Goal: Information Seeking & Learning: Find specific fact

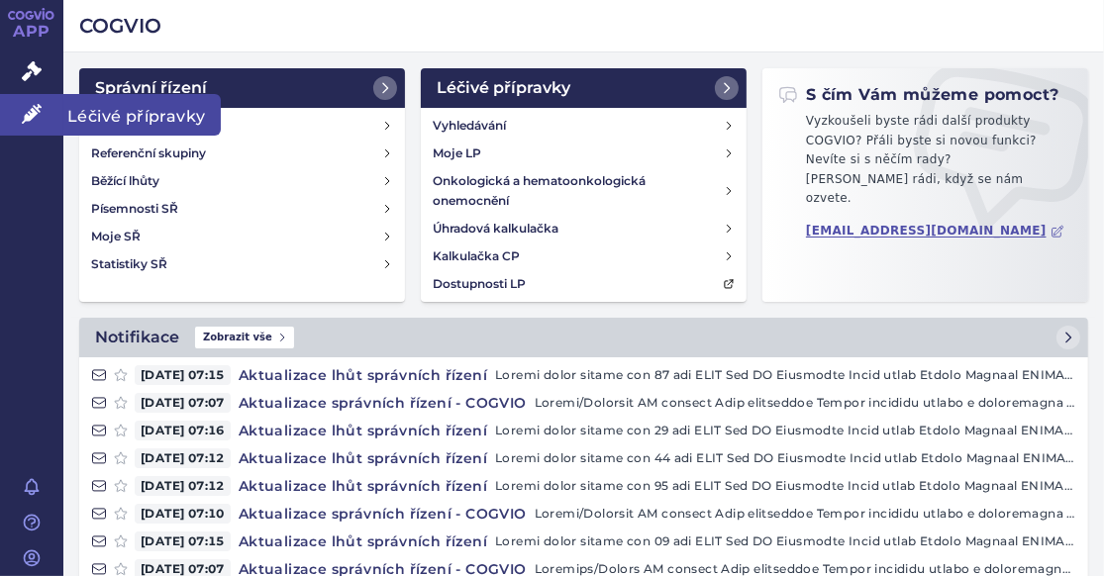
click at [23, 119] on icon at bounding box center [32, 114] width 20 height 20
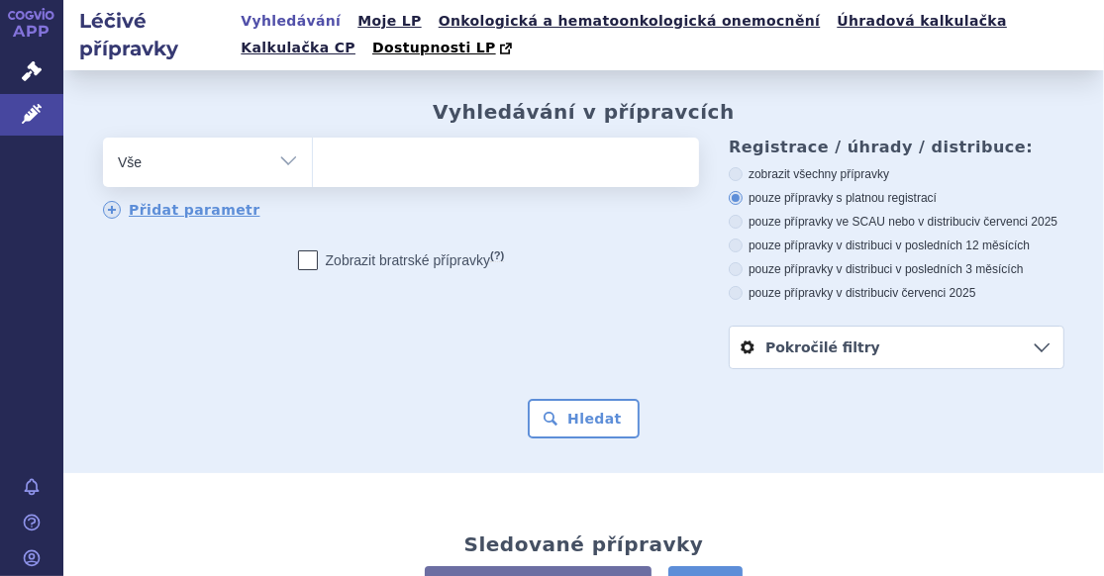
click at [364, 158] on ul at bounding box center [503, 159] width 381 height 42
click at [313, 158] on select at bounding box center [312, 161] width 1 height 49
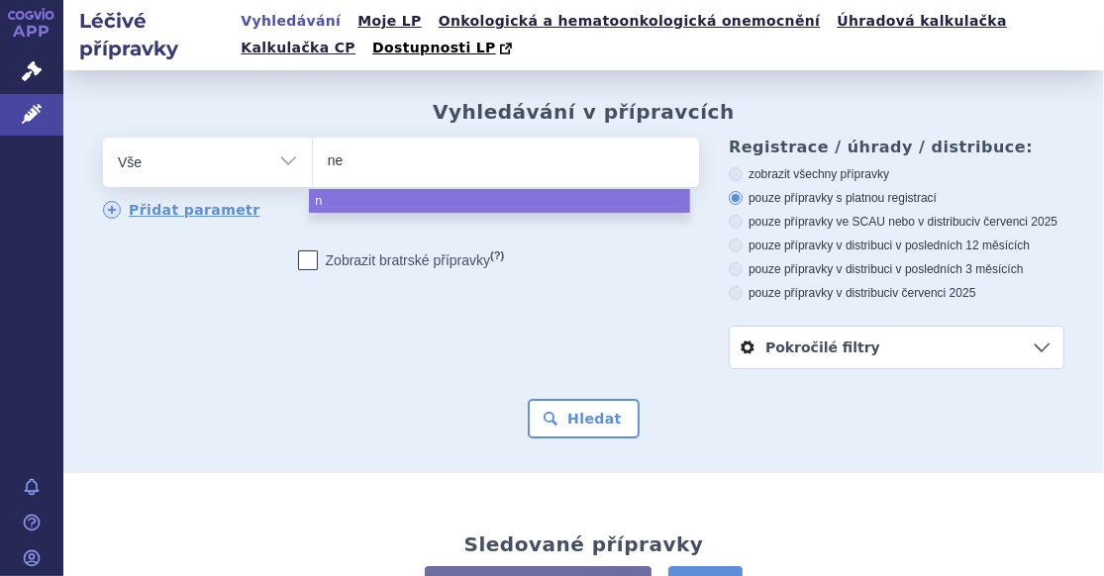
type input "neo"
type input "neoc"
type input "neocat"
type input "neocate"
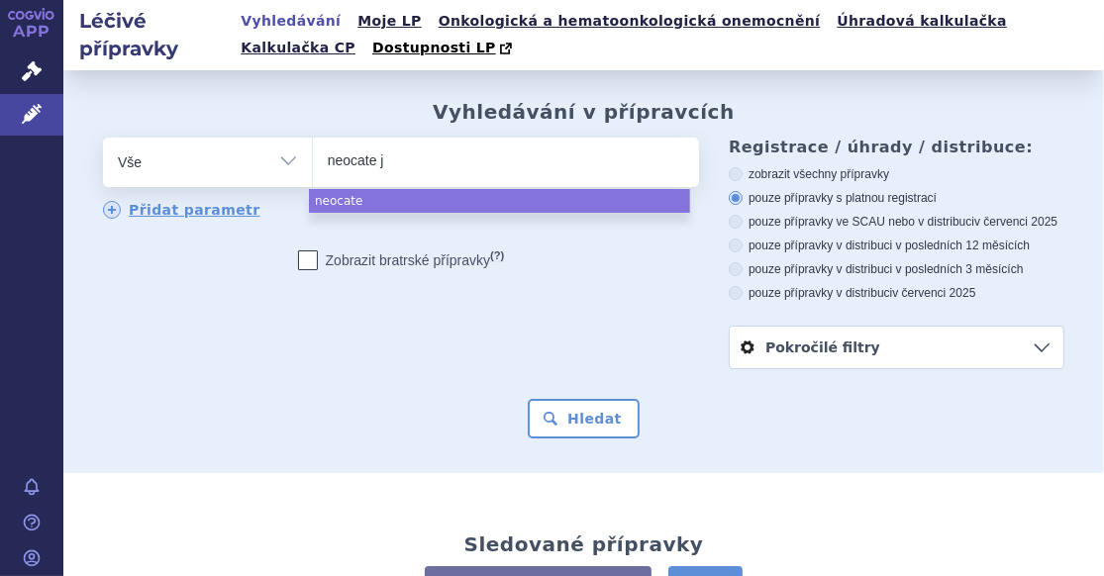
type input "neocate ju"
type input "neocate jun"
type input "neocate juni"
type input "neocate junio"
type input "neocate junior"
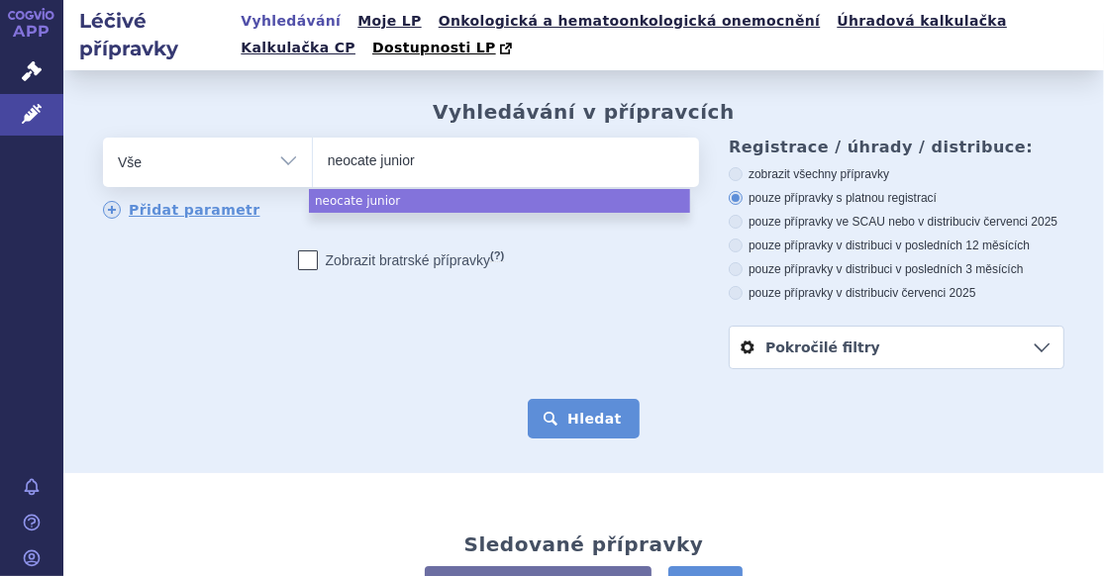
select select "neocate junior"
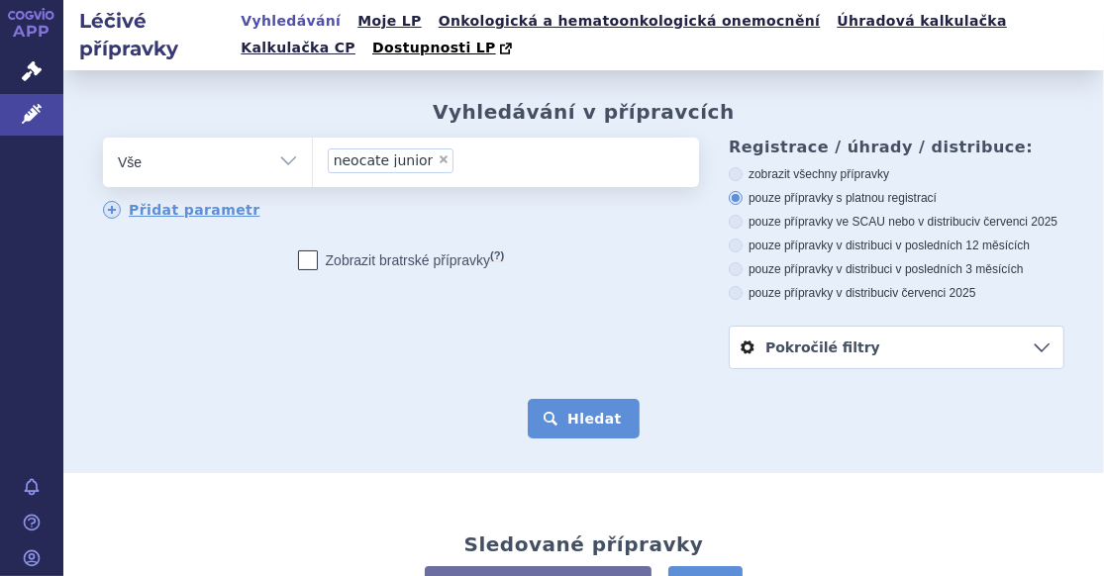
click at [592, 424] on button "Hledat" at bounding box center [584, 419] width 112 height 40
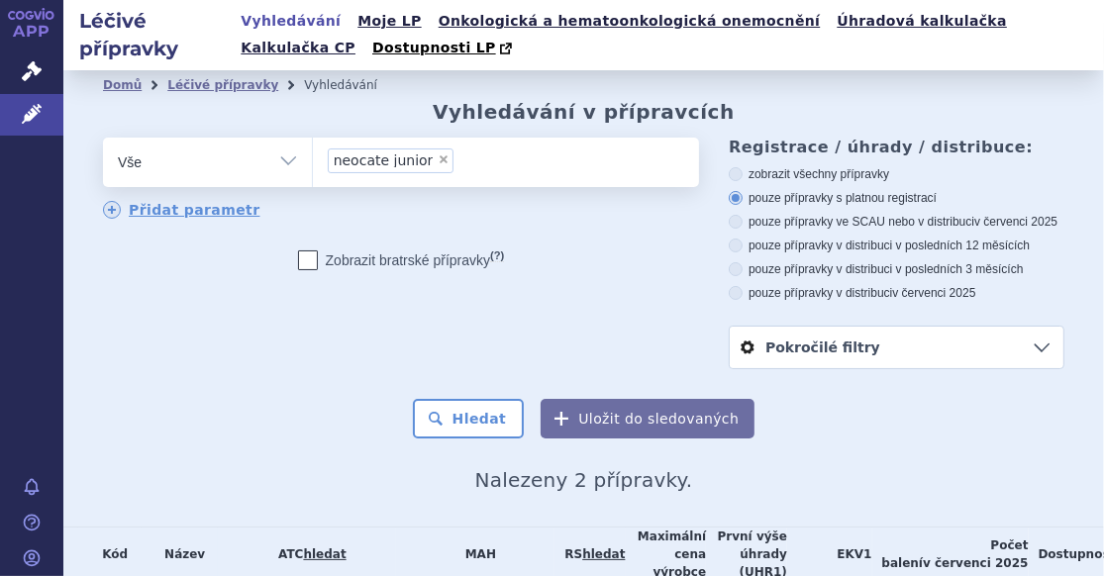
scroll to position [198, 0]
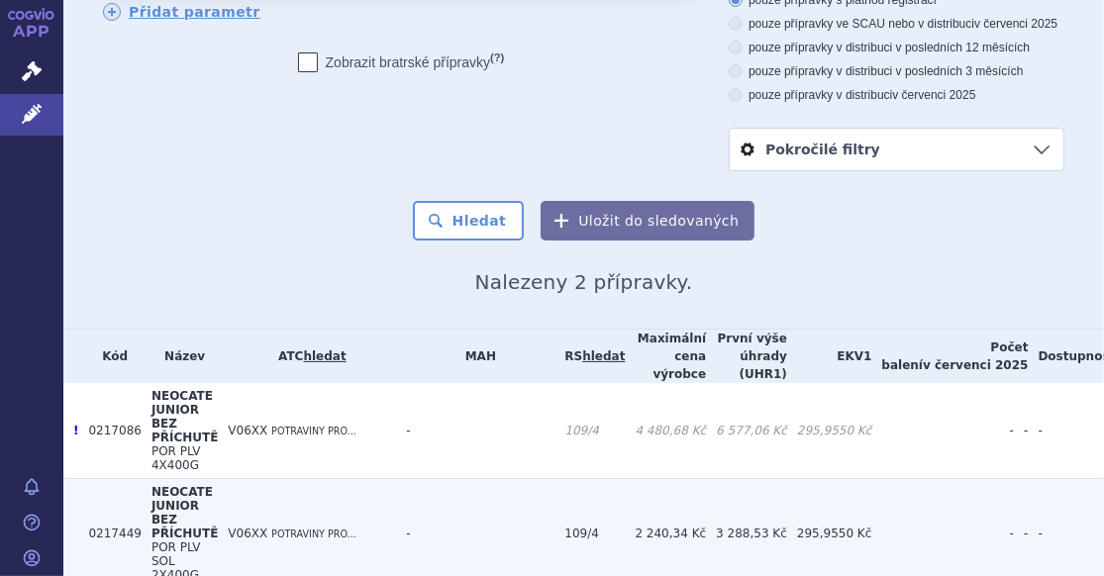
click at [201, 541] on span "POR PLV SOL 2X400G" at bounding box center [175, 562] width 49 height 42
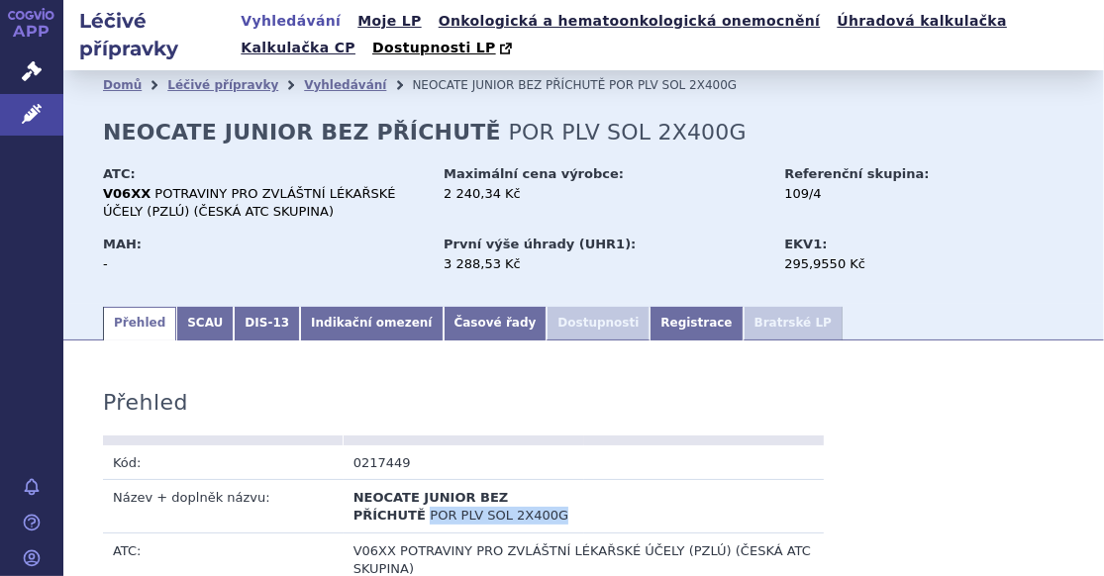
drag, startPoint x: 347, startPoint y: 519, endPoint x: 506, endPoint y: 519, distance: 158.4
click at [506, 519] on td "NEOCATE JUNIOR BEZ PŘÍCHUTĚ POR PLV SOL 2X400G" at bounding box center [464, 506] width 241 height 52
copy span "POR PLV SOL 2X400G"
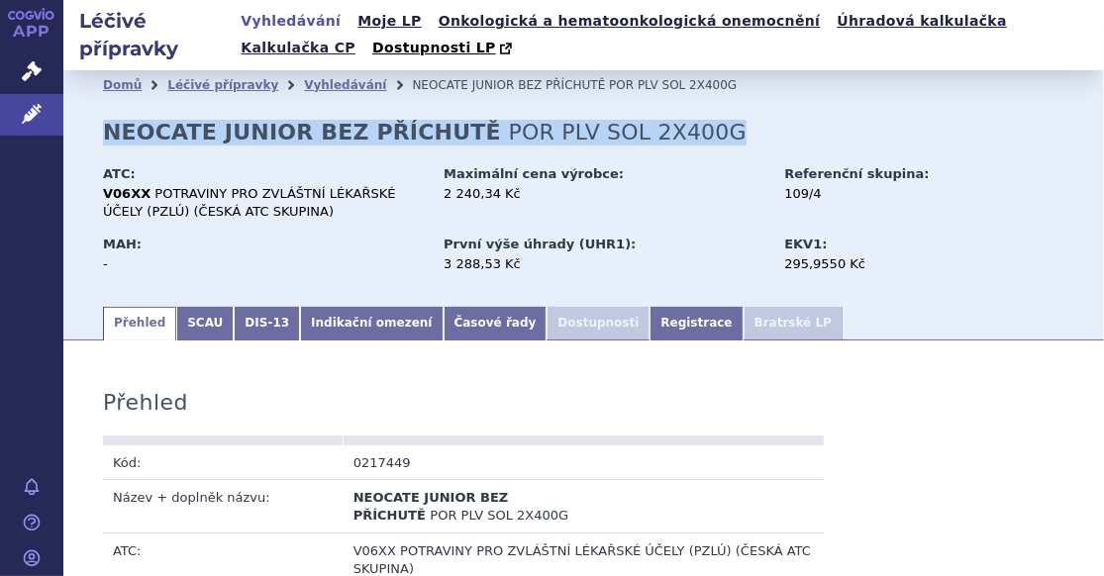
drag, startPoint x: 106, startPoint y: 136, endPoint x: 696, endPoint y: 129, distance: 590.1
click at [696, 129] on div "Domů Léčivé přípravky Vyhledávání NEOCATE JUNIOR BEZ PŘÍCHUTĚ POR PLV SOL 2X400…" at bounding box center [583, 201] width 1040 height 203
copy h2 "NEOCATE JUNIOR BEZ PŘÍCHUTĚ POR PLV SOL 2X400G"
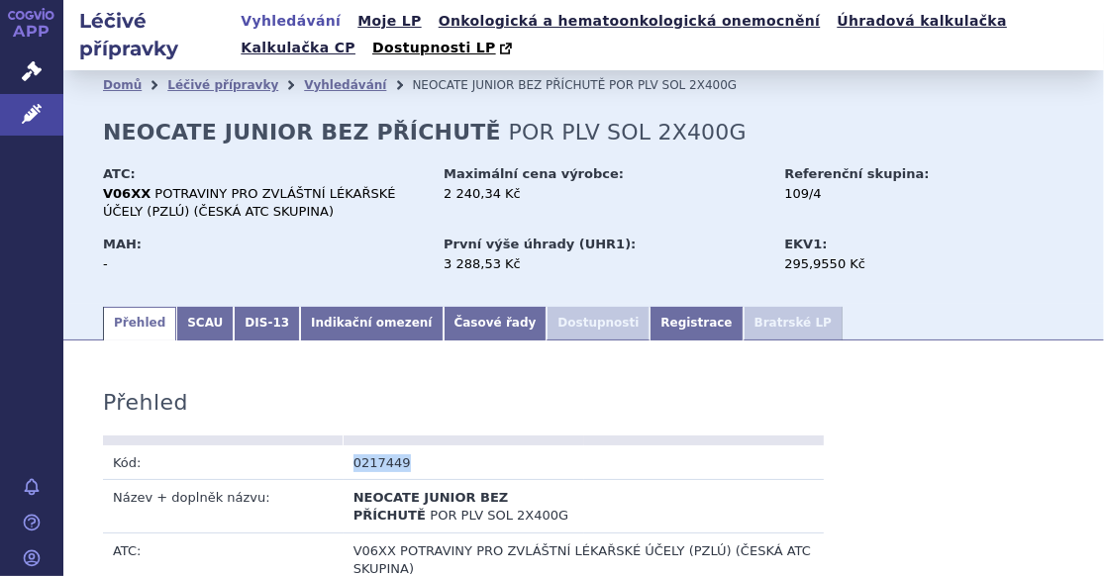
drag, startPoint x: 348, startPoint y: 466, endPoint x: 469, endPoint y: 456, distance: 121.2
click at [469, 456] on td "0217449" at bounding box center [464, 462] width 241 height 35
copy td "0217449"
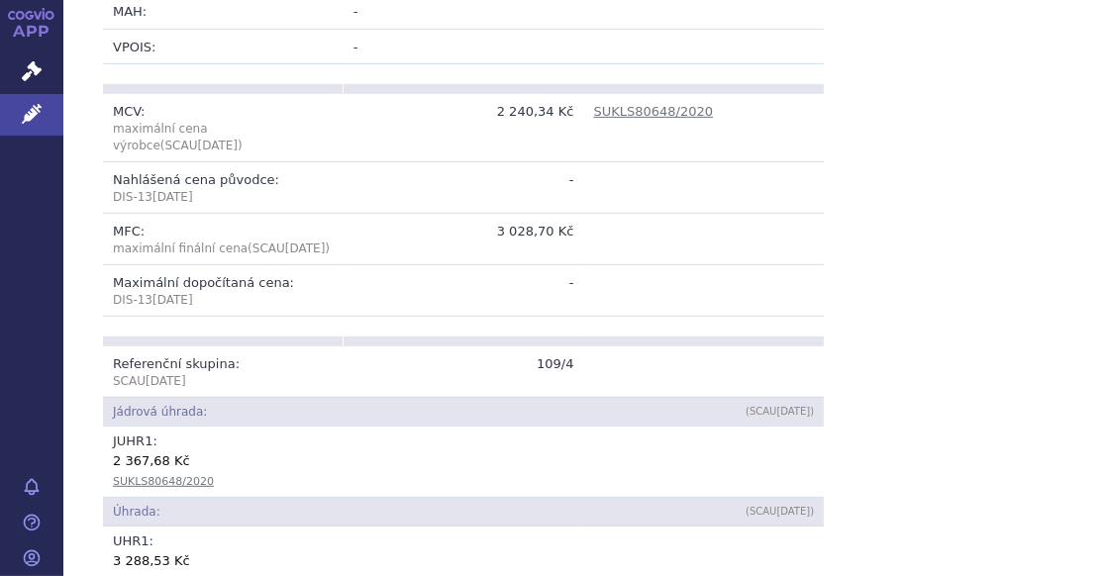
scroll to position [792, 0]
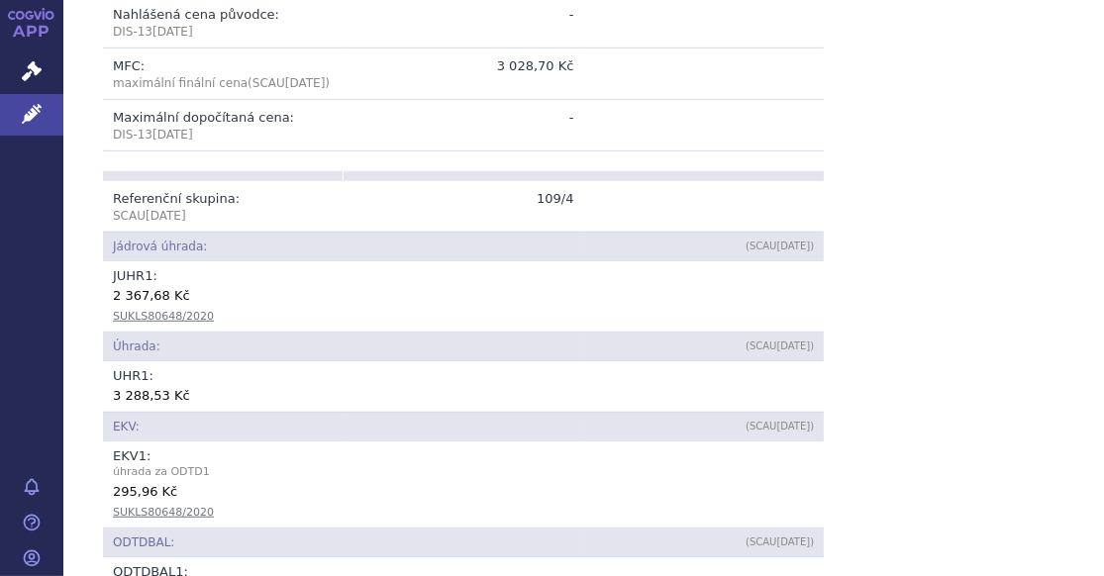
click at [543, 197] on td "109/4" at bounding box center [464, 206] width 241 height 51
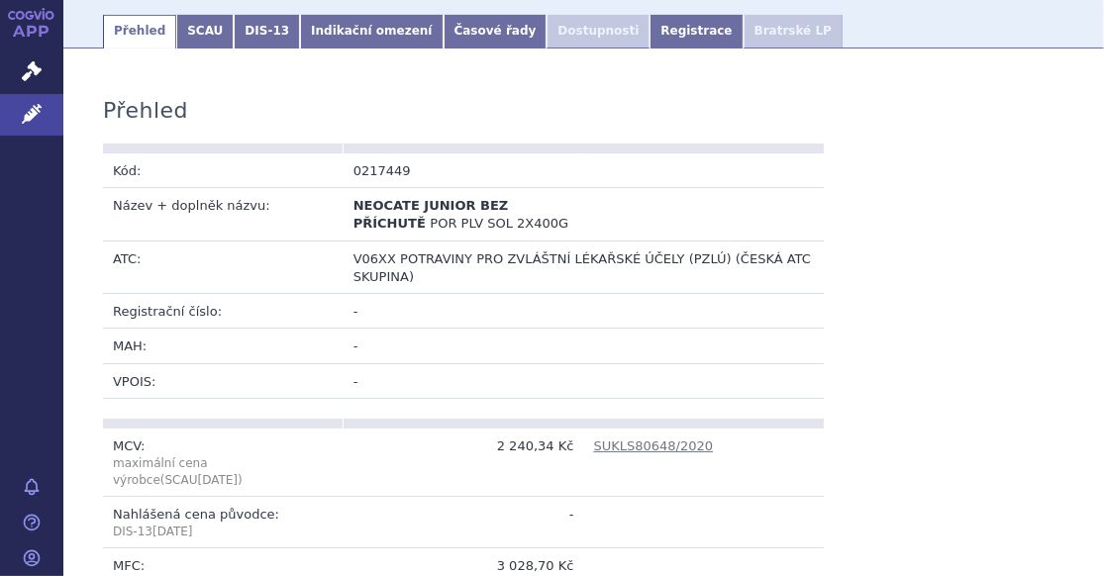
scroll to position [0, 0]
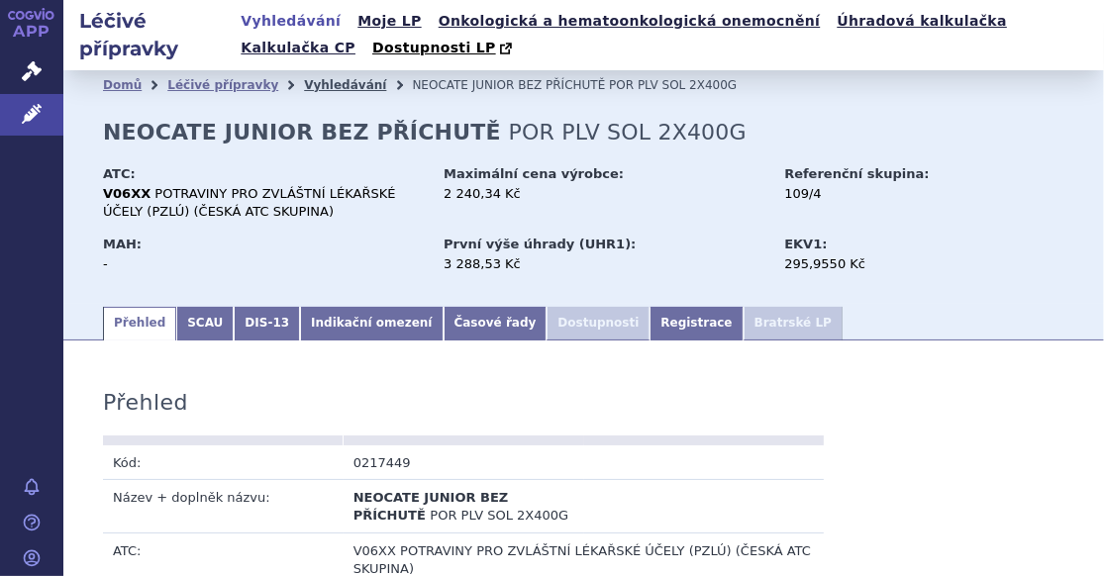
click at [304, 80] on link "Vyhledávání" at bounding box center [345, 85] width 82 height 14
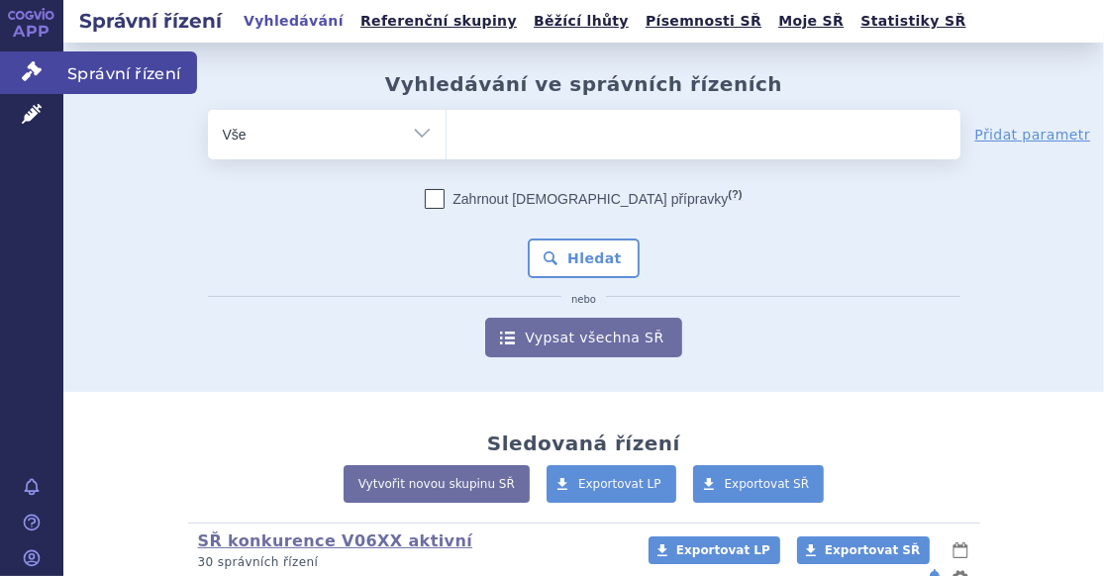
click at [77, 73] on span "Správní řízení" at bounding box center [130, 72] width 134 height 42
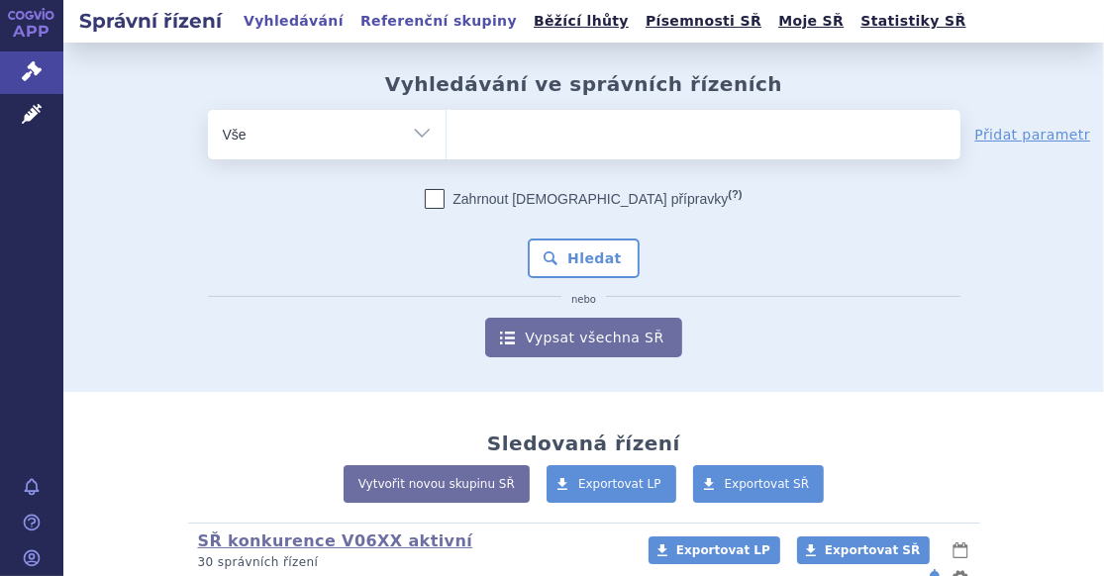
click at [437, 27] on link "Referenční skupiny" at bounding box center [438, 21] width 168 height 27
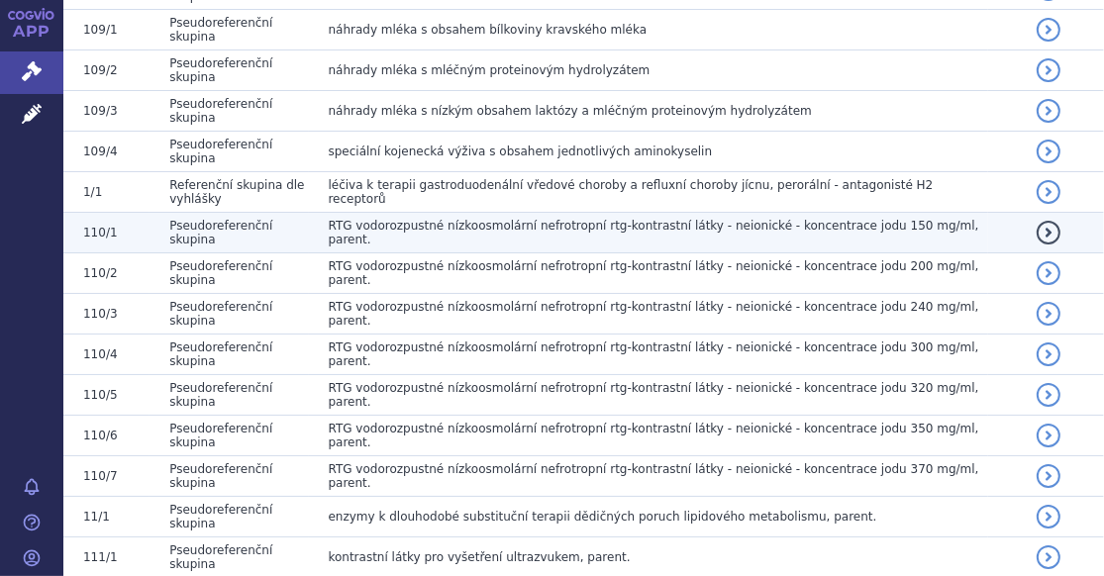
scroll to position [2376, 0]
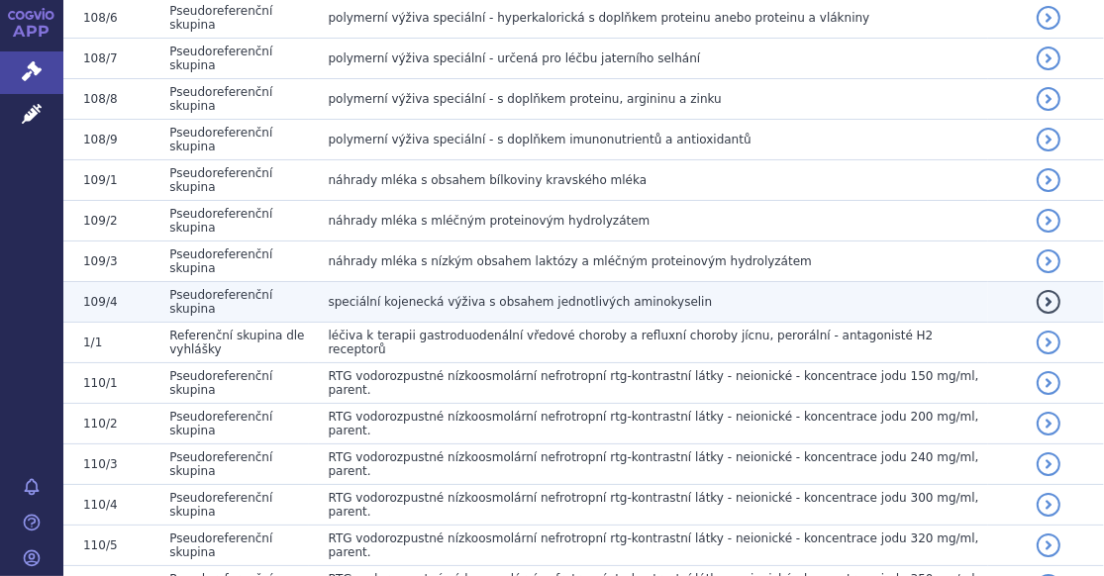
drag, startPoint x: 309, startPoint y: 277, endPoint x: 653, endPoint y: 287, distance: 344.6
click at [653, 287] on td "speciální kojenecká výživa s obsahem jednotlivých aminokyselin" at bounding box center [648, 302] width 679 height 41
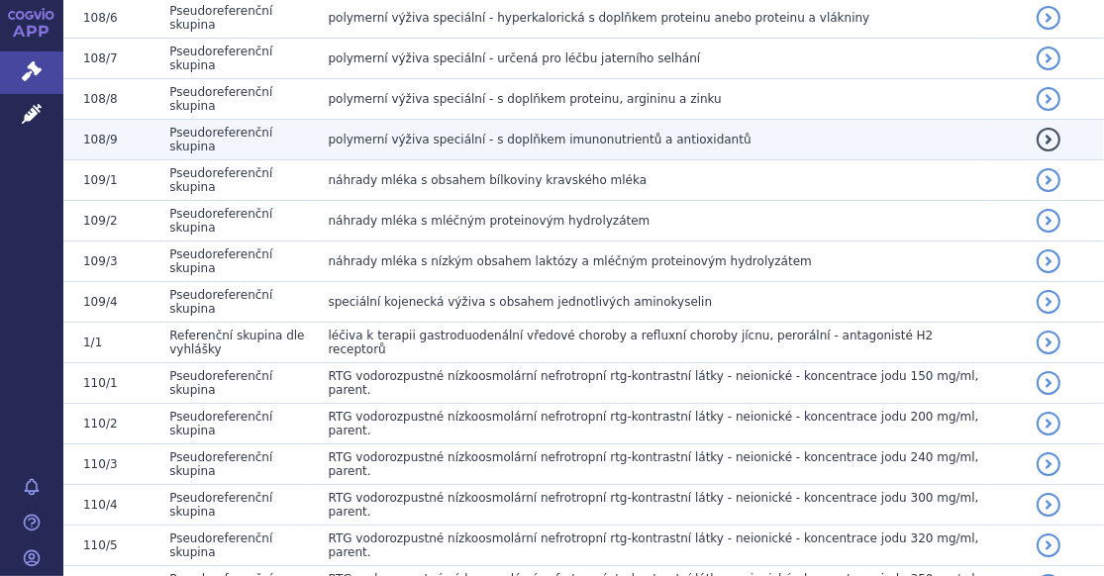
copy span "speciální kojenecká výživa s obsahem jednotlivých aminokyselin"
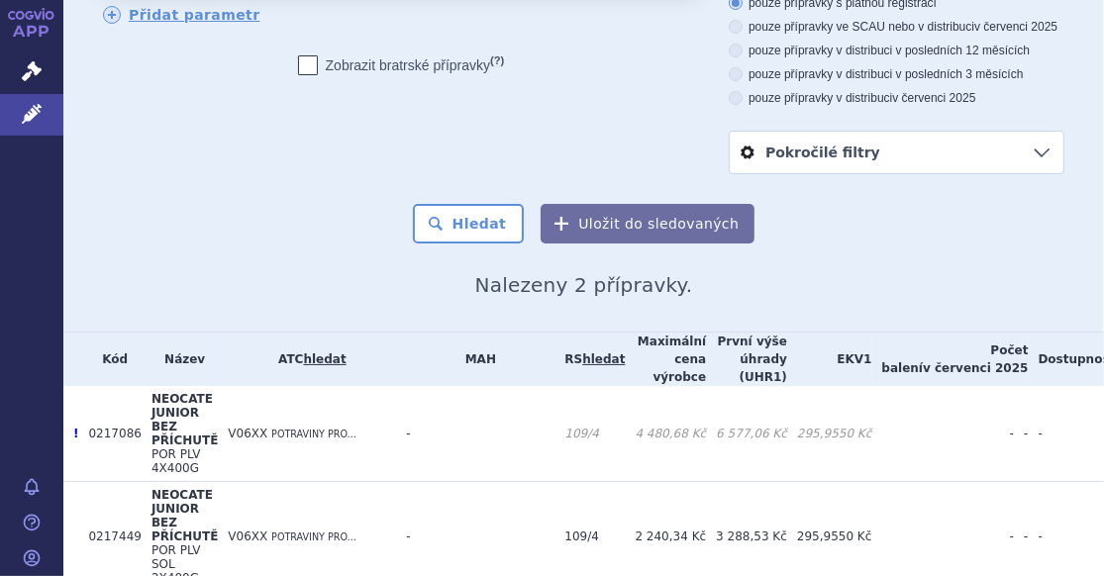
scroll to position [198, 0]
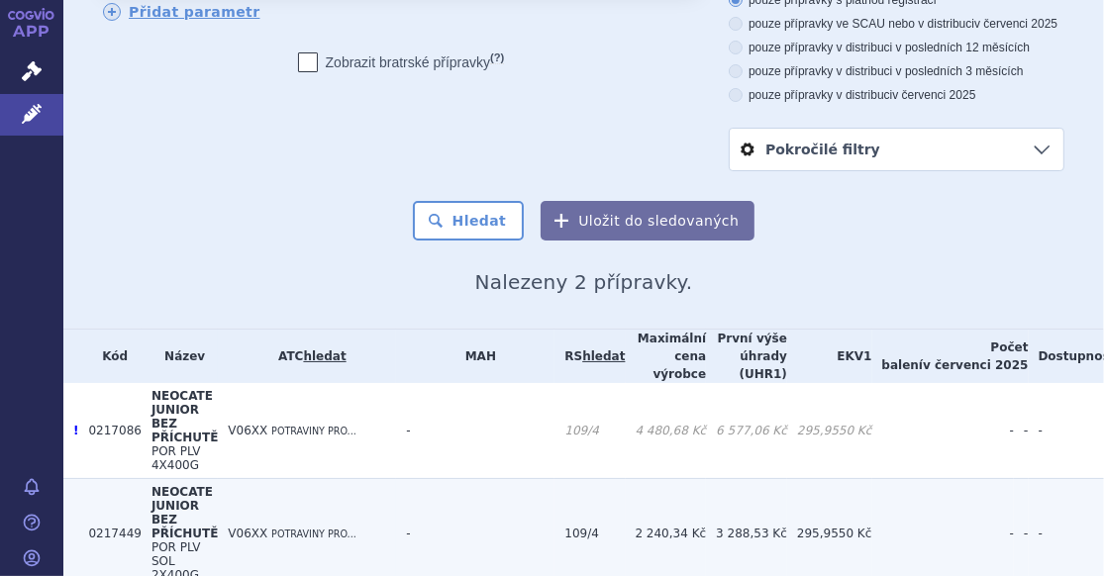
drag, startPoint x: 170, startPoint y: 487, endPoint x: 179, endPoint y: 478, distance: 12.6
click at [171, 486] on span "NEOCATE JUNIOR BEZ PŘÍCHUTĚ" at bounding box center [184, 512] width 66 height 55
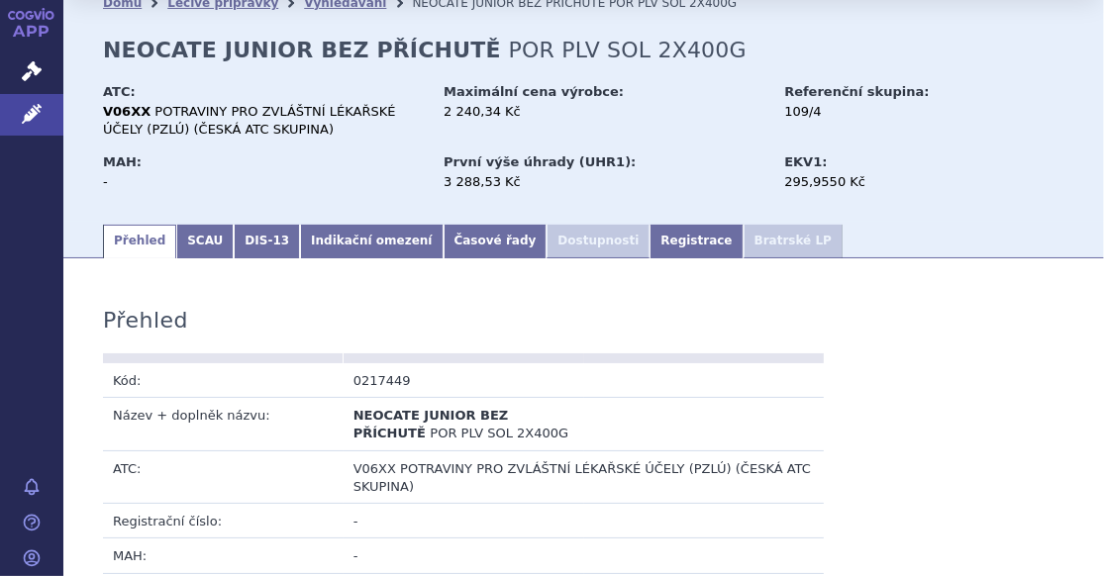
scroll to position [99, 0]
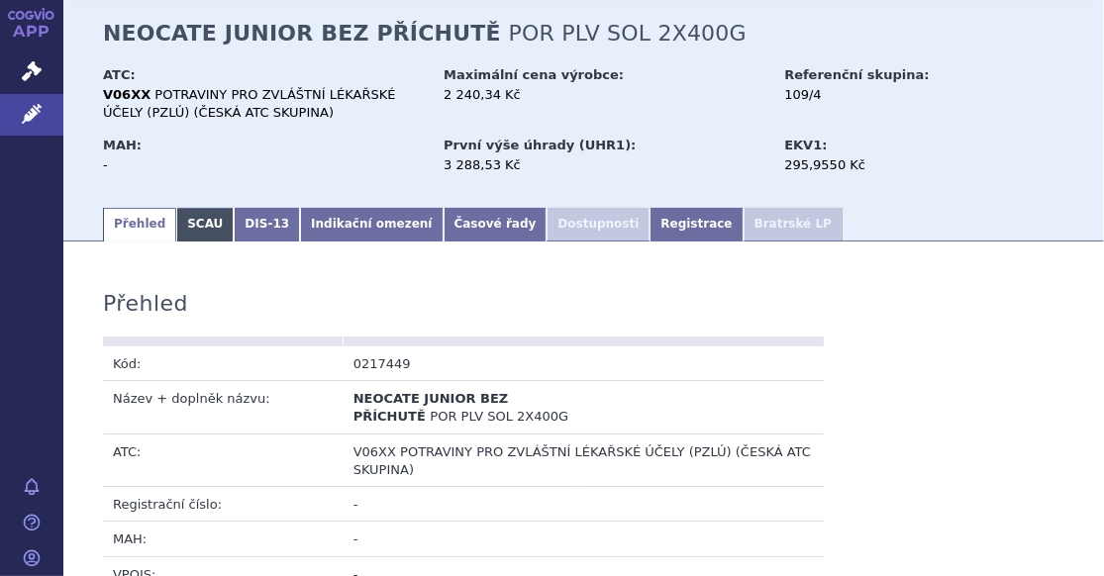
click at [205, 222] on link "SCAU" at bounding box center [204, 225] width 57 height 34
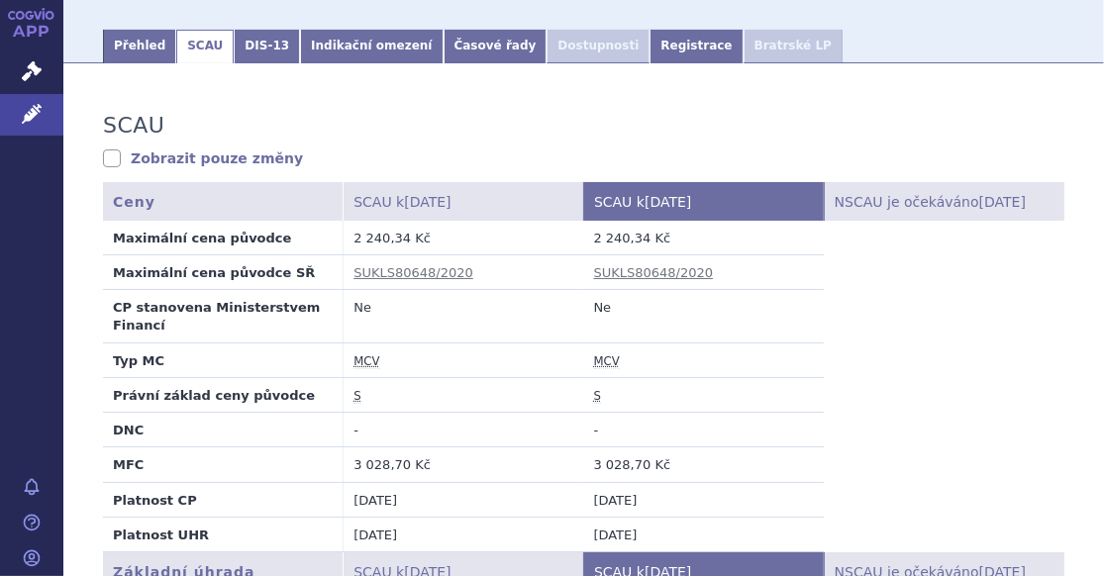
scroll to position [396, 0]
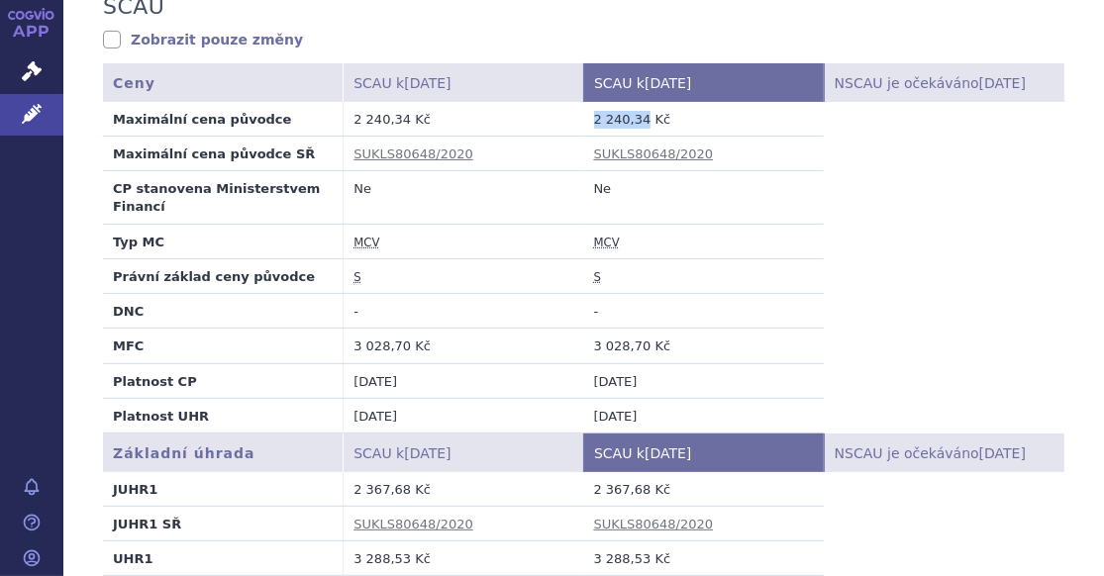
drag, startPoint x: 584, startPoint y: 125, endPoint x: 633, endPoint y: 124, distance: 48.5
click at [633, 124] on td "2 240,34 Kč" at bounding box center [704, 119] width 241 height 35
copy td "2 240,34"
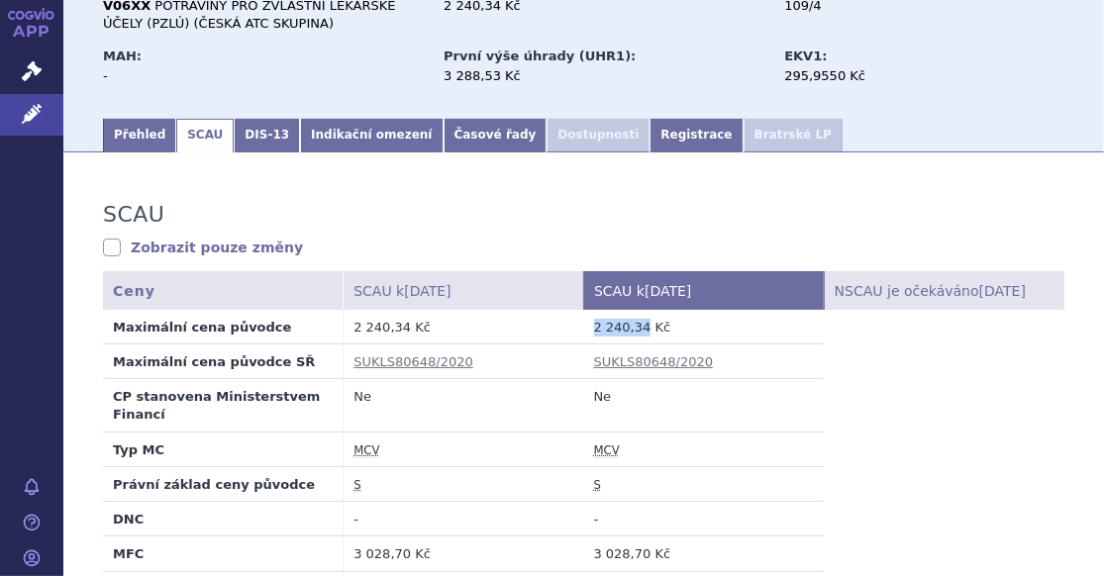
scroll to position [0, 0]
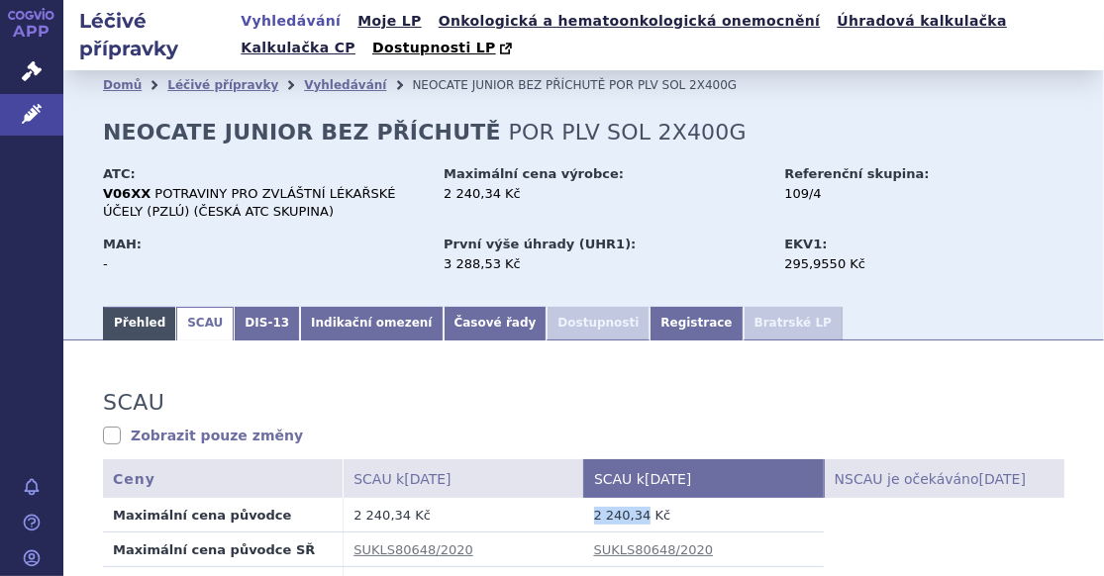
click at [124, 320] on link "Přehled" at bounding box center [139, 324] width 73 height 34
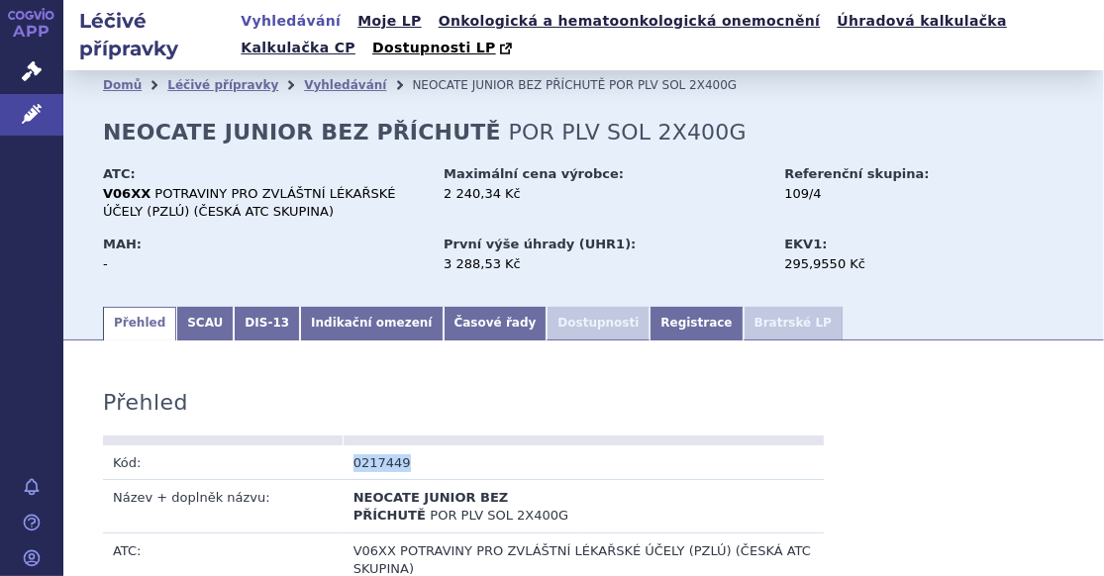
drag, startPoint x: 350, startPoint y: 461, endPoint x: 451, endPoint y: 467, distance: 101.1
click at [451, 467] on td "0217449" at bounding box center [464, 462] width 241 height 35
copy td "0217449"
drag, startPoint x: 181, startPoint y: 322, endPoint x: 212, endPoint y: 321, distance: 30.7
click at [182, 322] on link "SCAU" at bounding box center [204, 324] width 57 height 34
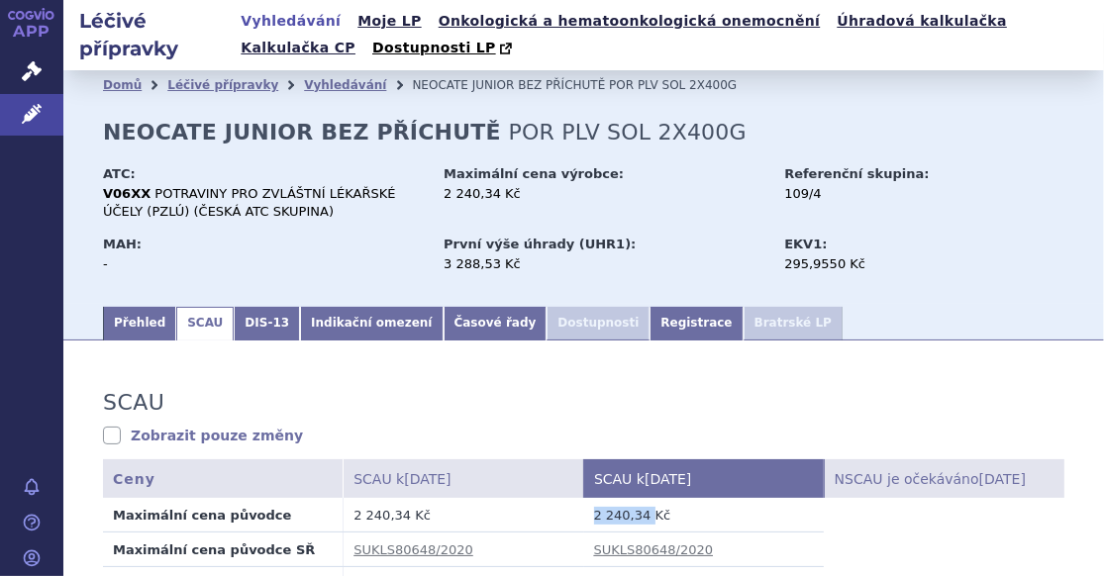
drag, startPoint x: 636, startPoint y: 513, endPoint x: 562, endPoint y: 522, distance: 73.8
click at [562, 522] on tr "Maximální cena původce 2 240,34 Kč 2 240,34 Kč" at bounding box center [583, 515] width 961 height 35
copy tr "2 240,34 Kč 2 240,34"
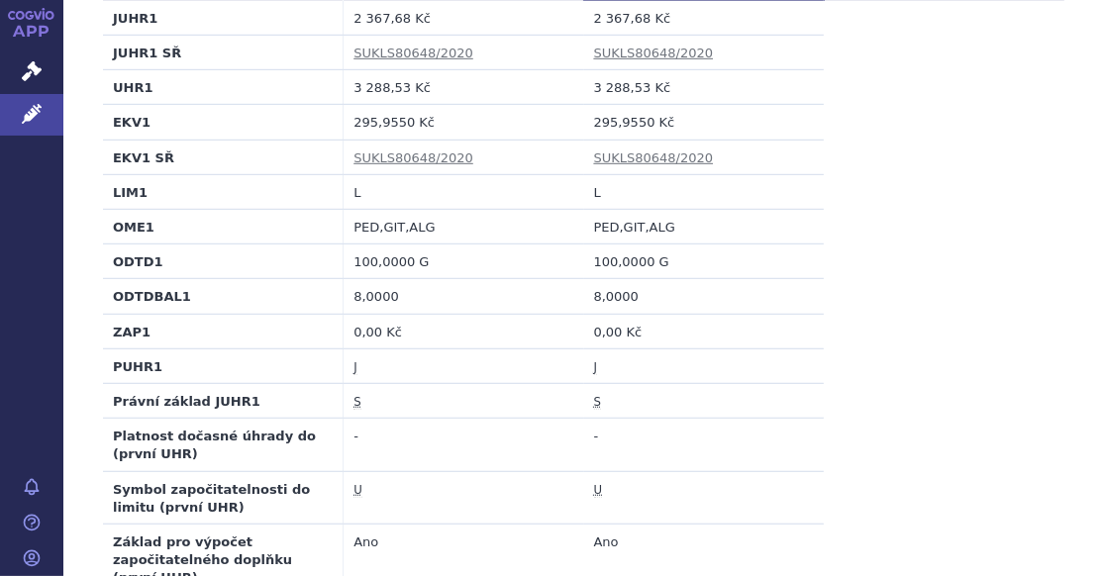
scroll to position [891, 0]
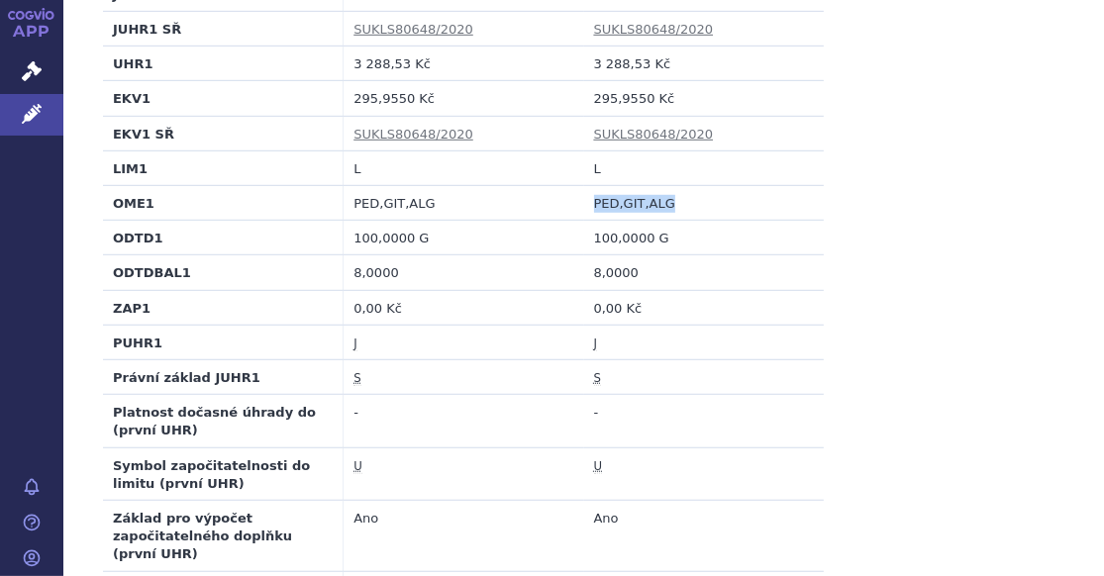
drag, startPoint x: 584, startPoint y: 199, endPoint x: 665, endPoint y: 200, distance: 81.2
click at [665, 200] on td "PED,GIT,ALG" at bounding box center [704, 202] width 241 height 35
copy td "PED,GIT,ALG"
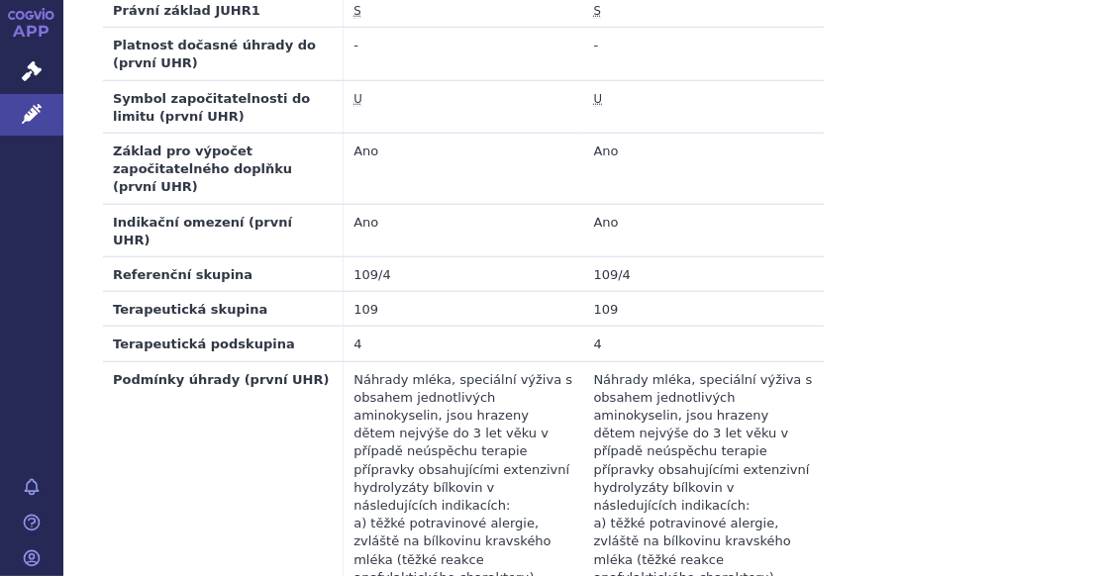
scroll to position [1287, 0]
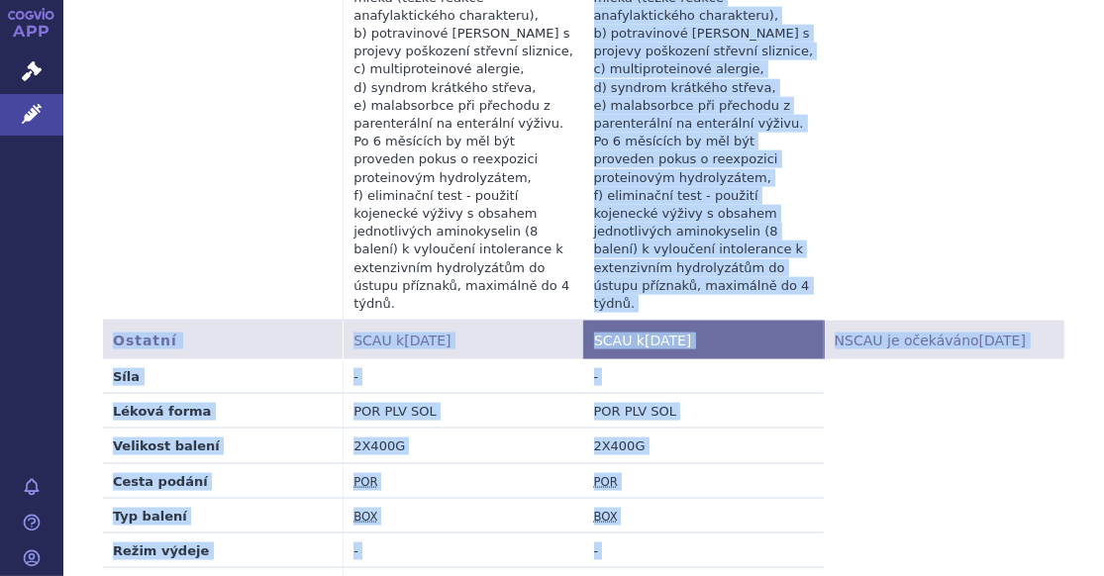
scroll to position [1831, 0]
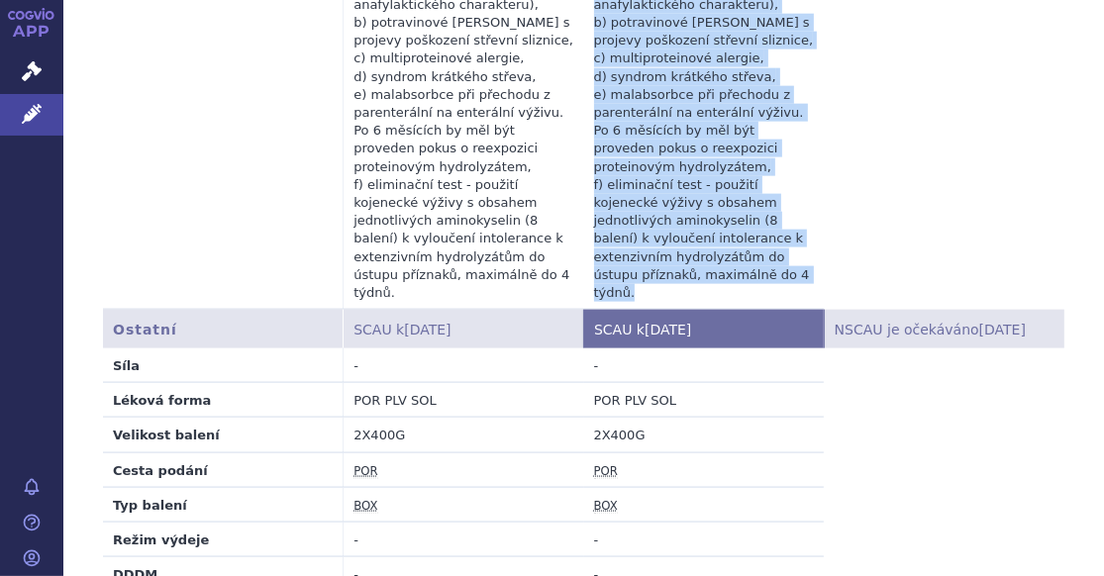
drag, startPoint x: 585, startPoint y: 318, endPoint x: 721, endPoint y: 215, distance: 170.3
click at [721, 215] on td "Náhrady mléka, speciální výživa s obsahem jednotlivých aminokyselin, jsou hraze…" at bounding box center [704, 49] width 241 height 522
copy td "Náhrady mléka, speciální výživa s obsahem jednotlivých aminokyselin, jsou hraze…"
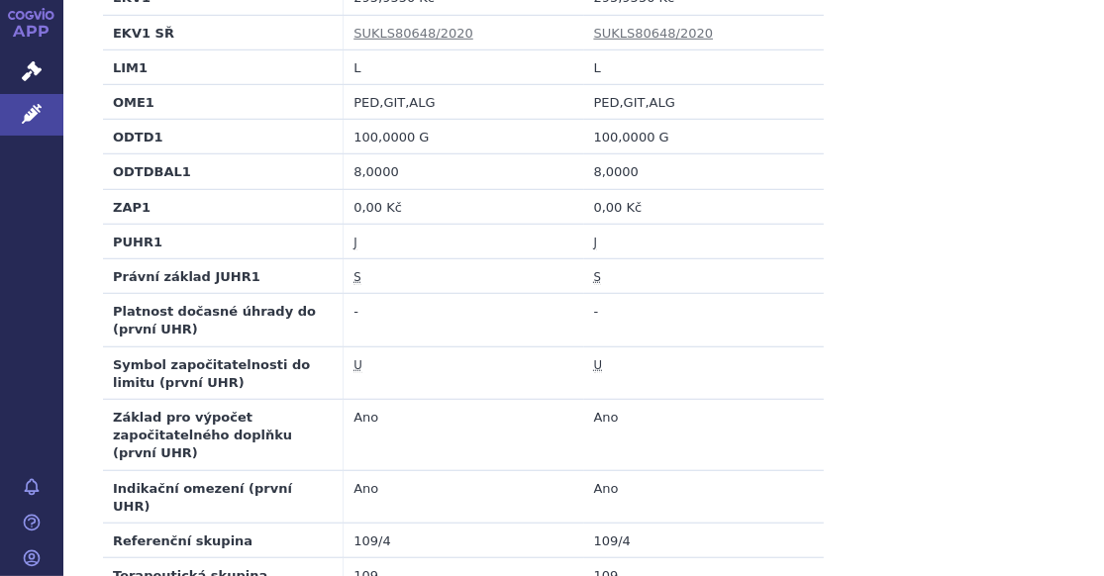
scroll to position [742, 0]
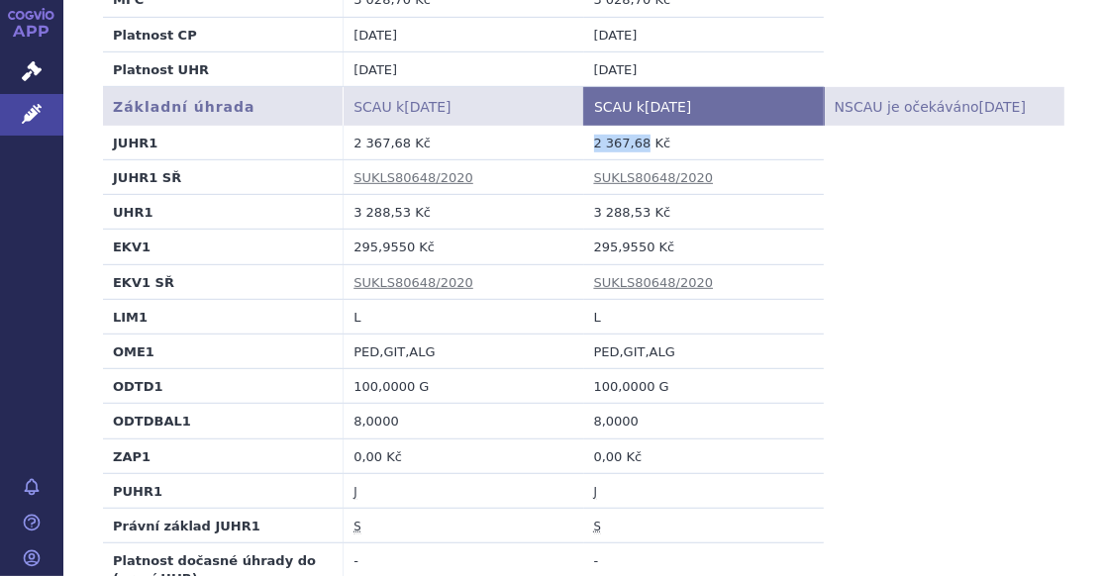
drag, startPoint x: 586, startPoint y: 139, endPoint x: 636, endPoint y: 142, distance: 49.6
click at [636, 142] on td "2 367,68 Kč" at bounding box center [704, 143] width 241 height 35
copy td "2 367,68"
drag, startPoint x: 586, startPoint y: 236, endPoint x: 637, endPoint y: 240, distance: 50.6
click at [637, 240] on td "295,9550 Kč" at bounding box center [704, 247] width 241 height 35
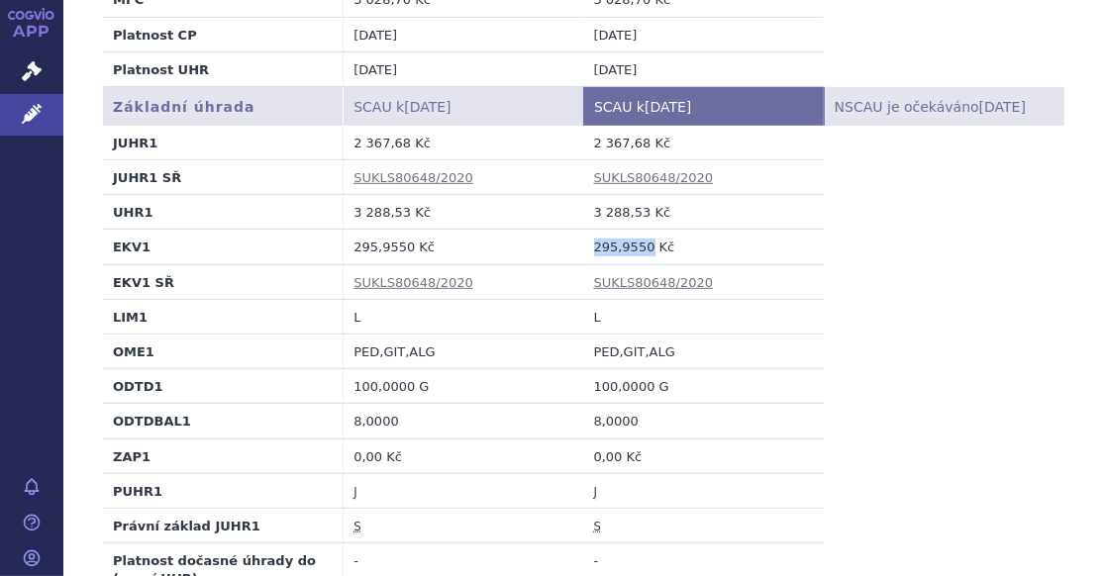
copy td "295,9550"
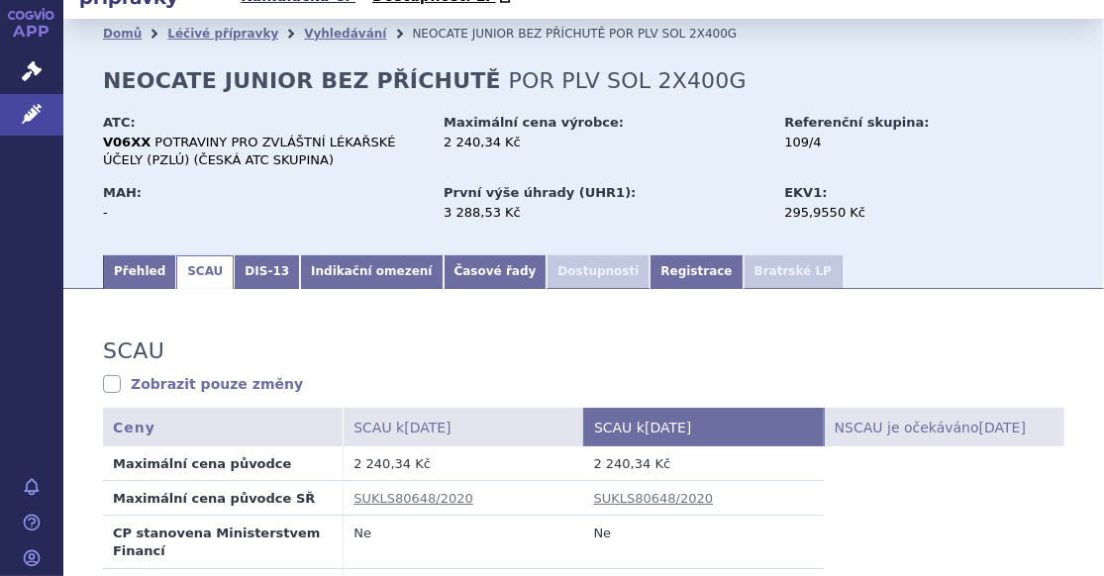
scroll to position [0, 0]
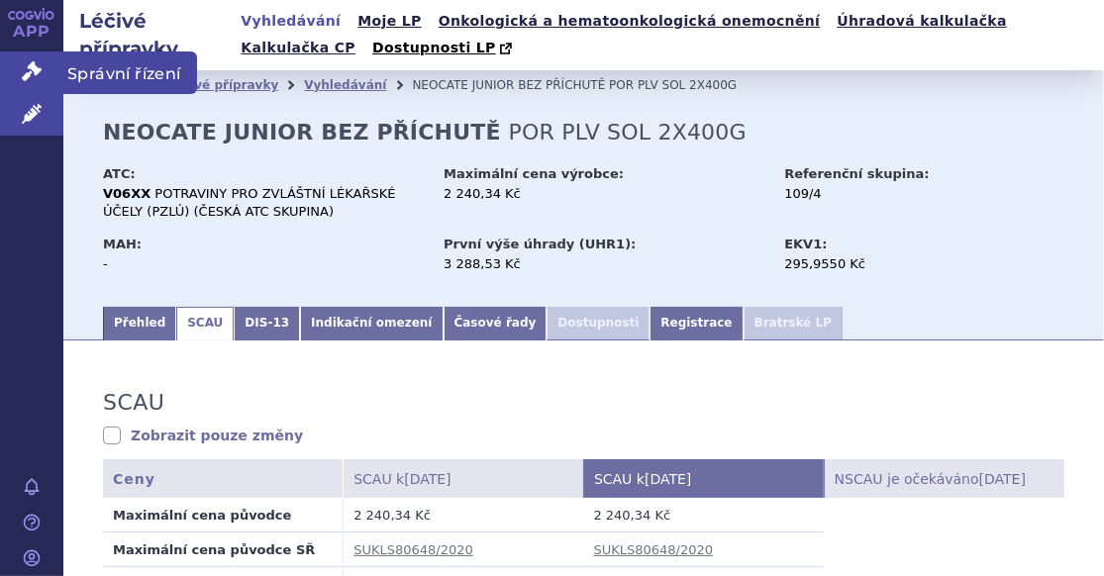
click at [23, 73] on icon at bounding box center [32, 71] width 20 height 20
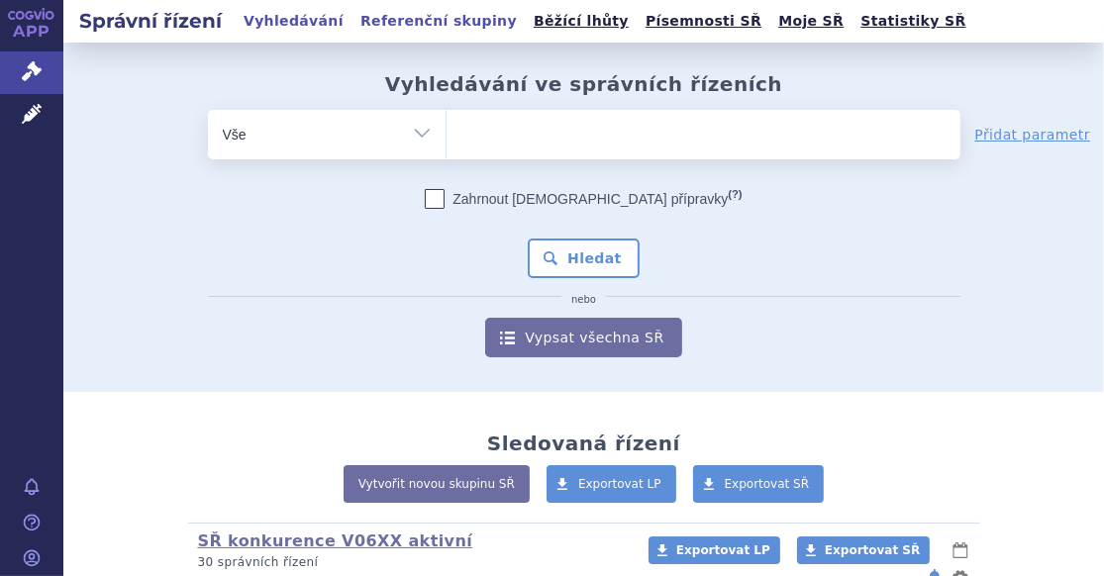
drag, startPoint x: 0, startPoint y: 0, endPoint x: 393, endPoint y: 18, distance: 393.4
click at [390, 18] on link "Referenční skupiny" at bounding box center [438, 21] width 168 height 27
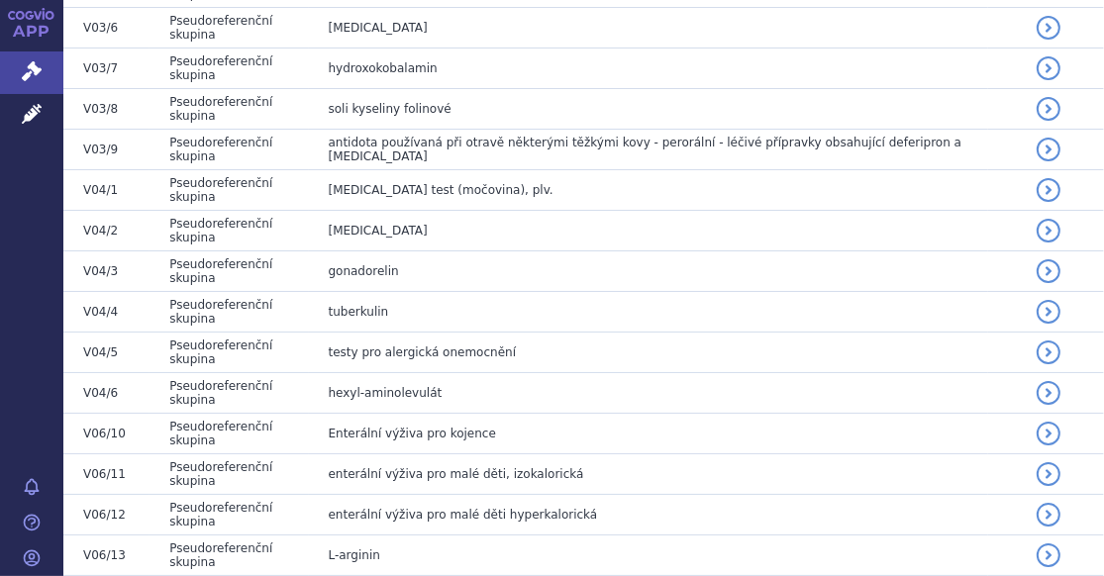
scroll to position [58631, 0]
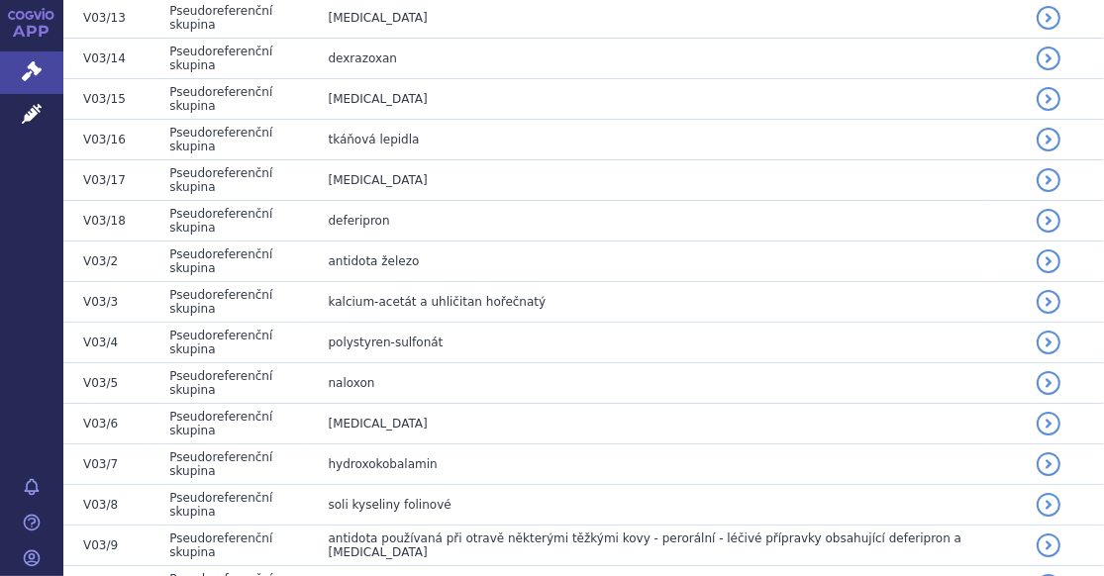
drag, startPoint x: 311, startPoint y: 245, endPoint x: 542, endPoint y: 253, distance: 231.8
copy span "enterální výživa pro malé děti, izokalorická"
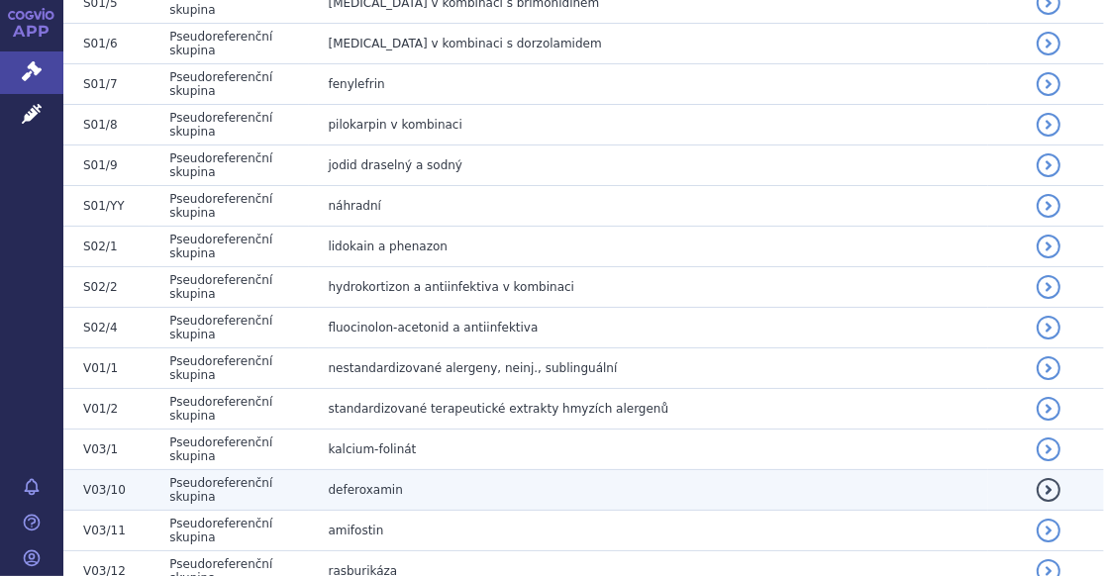
scroll to position [58433, 0]
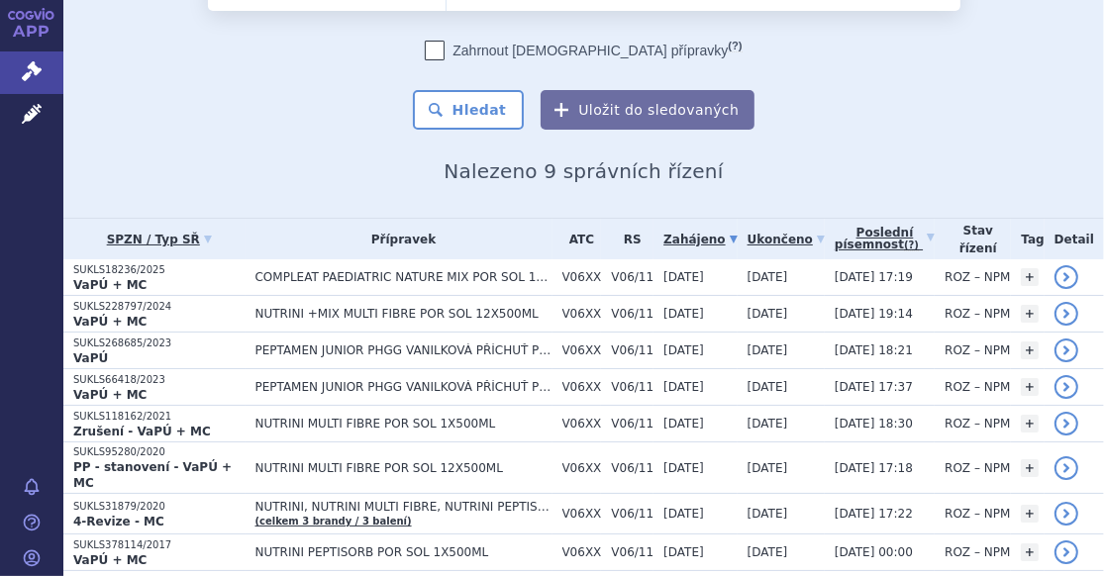
scroll to position [202, 0]
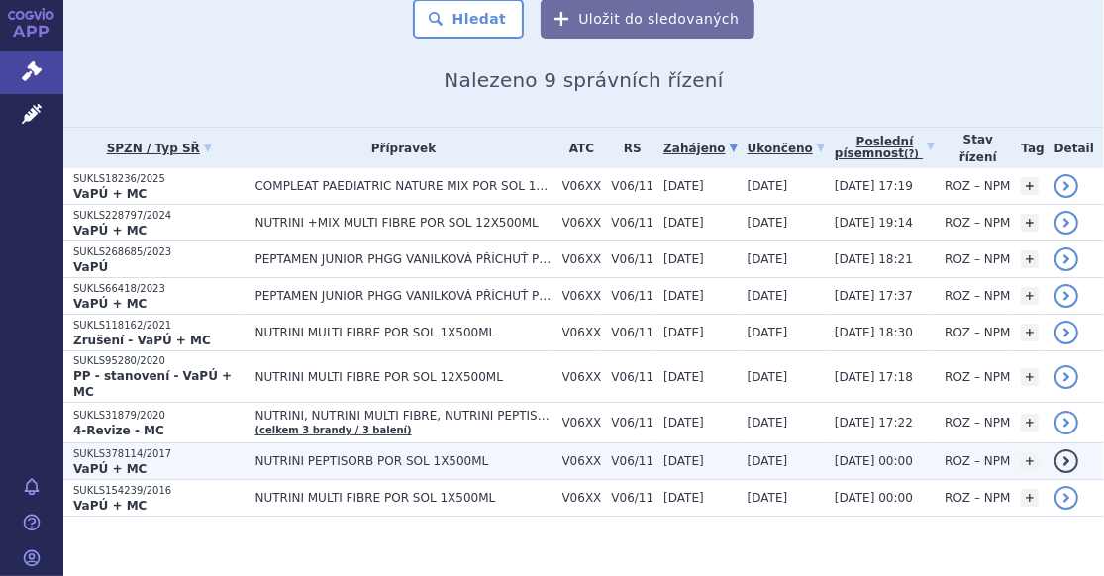
click at [337, 454] on span "NUTRINI PEPTISORB POR SOL 1X500ML" at bounding box center [403, 461] width 297 height 14
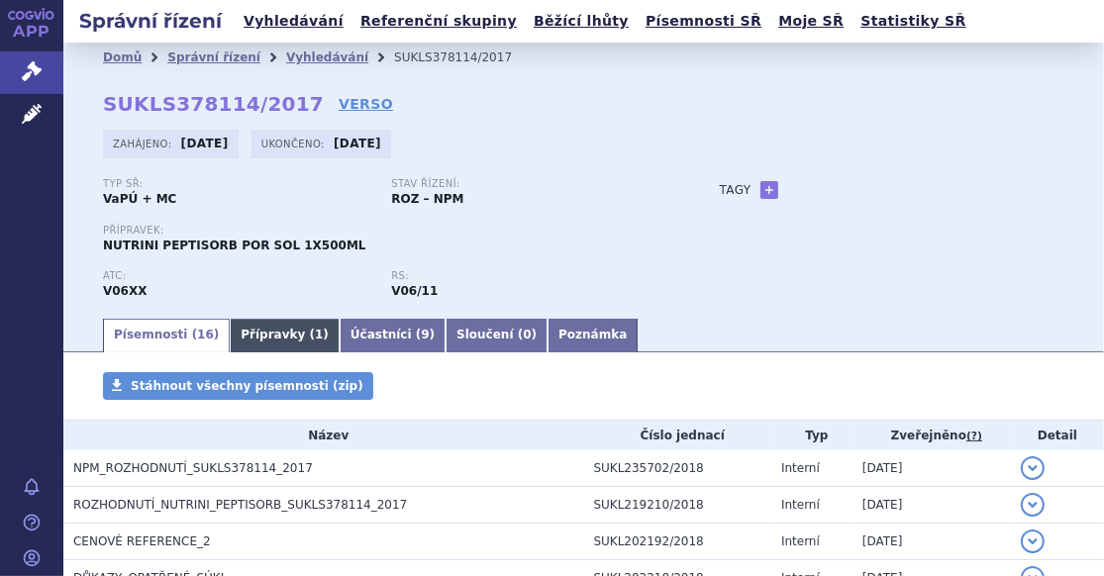
click at [315, 337] on span "1" at bounding box center [319, 335] width 8 height 14
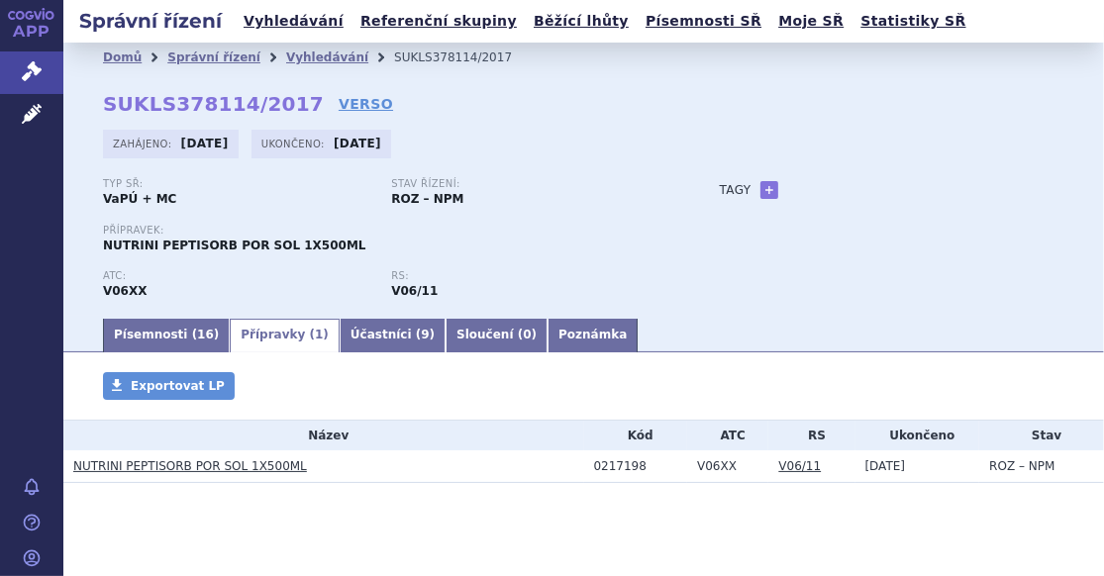
click at [175, 467] on link "NUTRINI PEPTISORB POR SOL 1X500ML" at bounding box center [190, 466] width 234 height 14
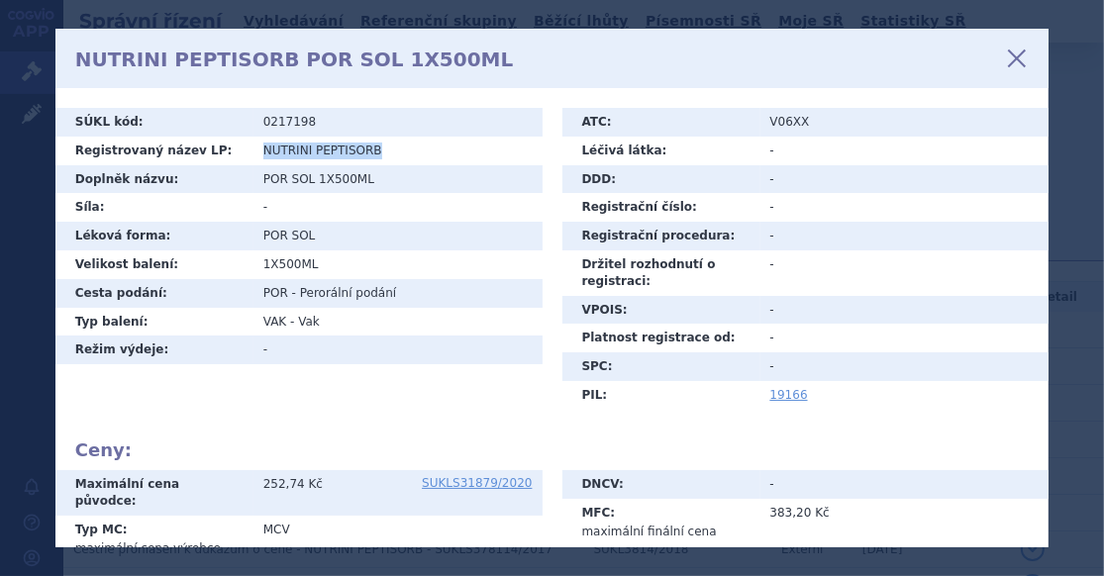
drag, startPoint x: 259, startPoint y: 152, endPoint x: 381, endPoint y: 150, distance: 121.8
click at [381, 150] on td "NUTRINI PEPTISORB" at bounding box center [397, 151] width 289 height 29
copy td "NUTRINI PEPTISORB"
click at [1017, 50] on icon at bounding box center [1017, 59] width 34 height 34
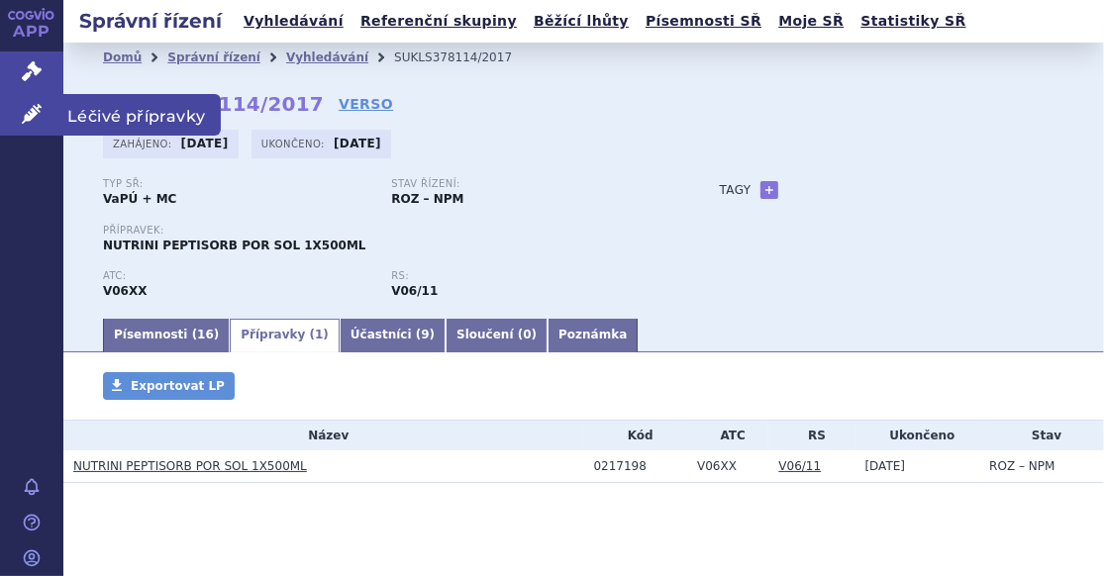
click at [25, 109] on icon at bounding box center [32, 114] width 20 height 20
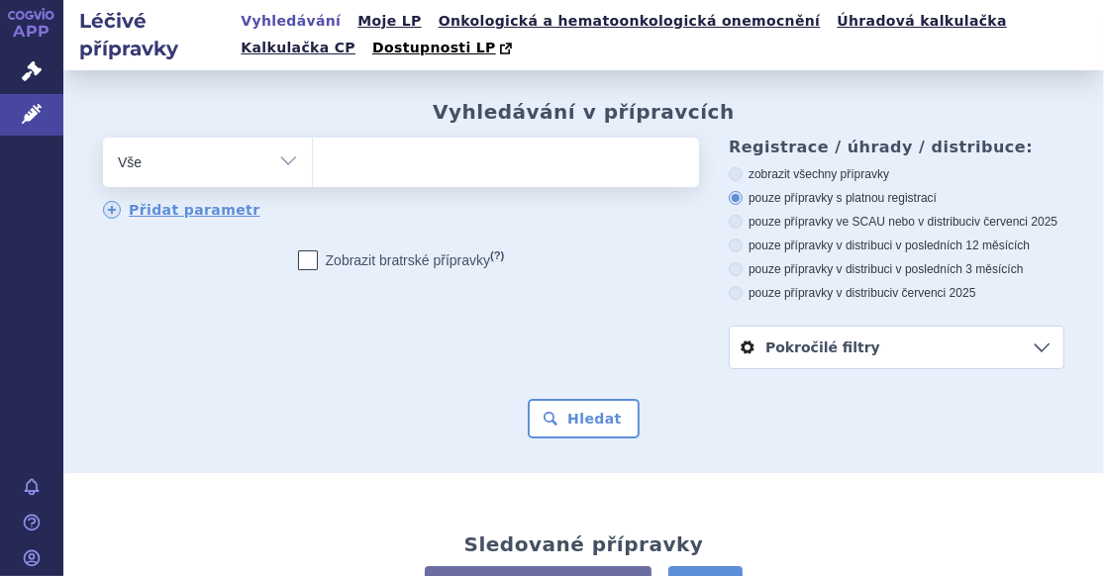
type input "NUTRINI PEPTISORB"
select select "NUTRINI PEPTISORB"
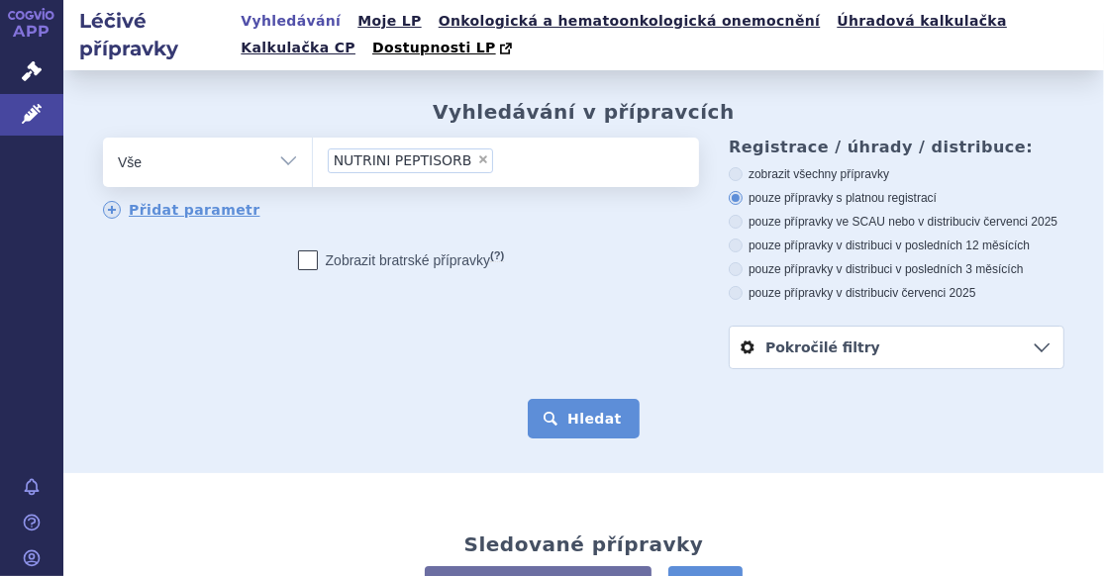
click at [577, 410] on button "Hledat" at bounding box center [584, 419] width 112 height 40
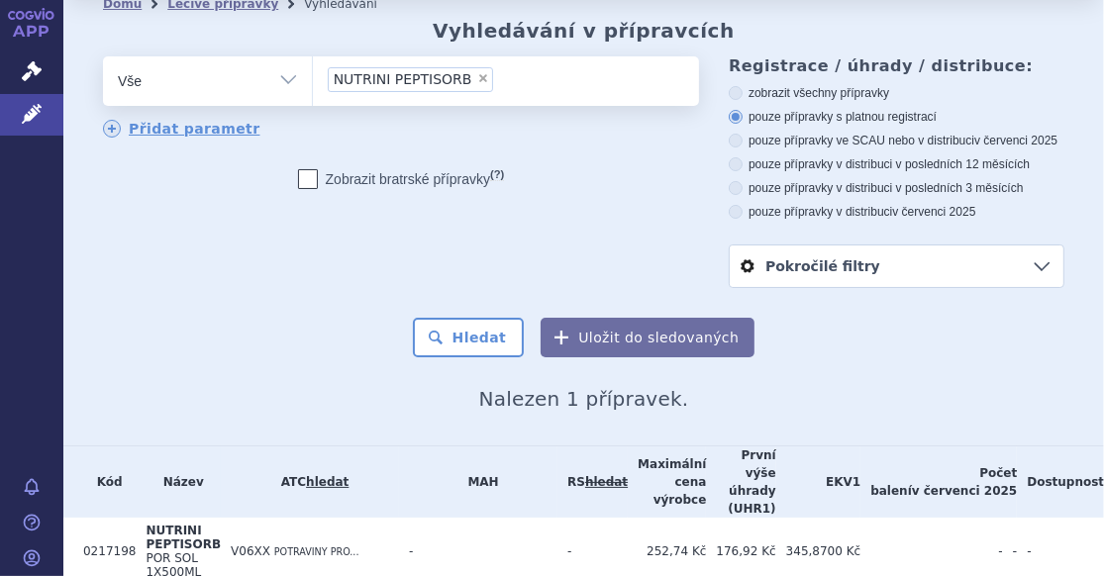
scroll to position [138, 0]
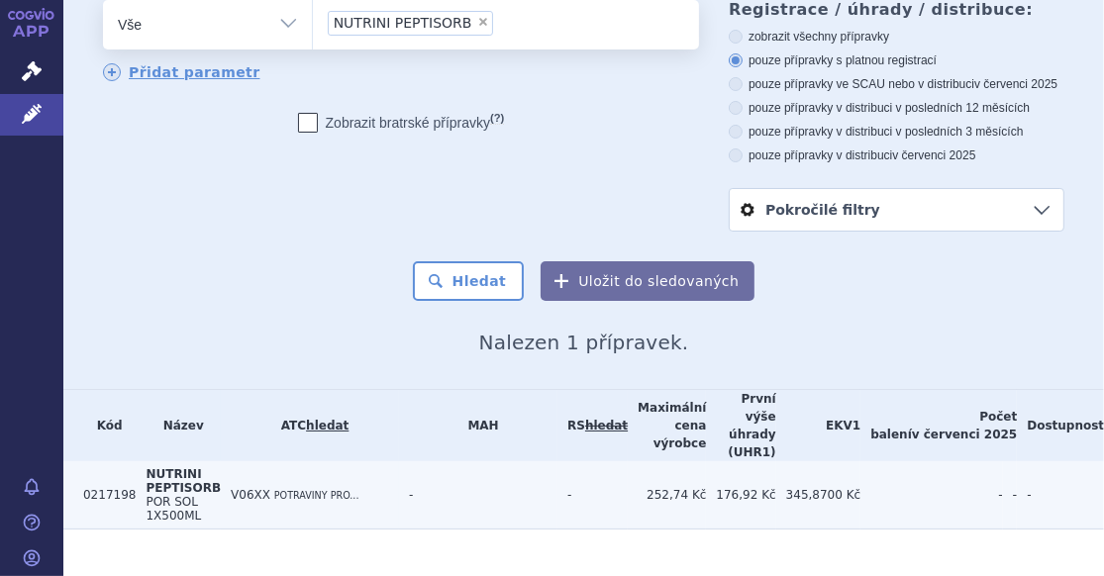
click at [165, 467] on span "NUTRINI PEPTISORB" at bounding box center [183, 481] width 75 height 28
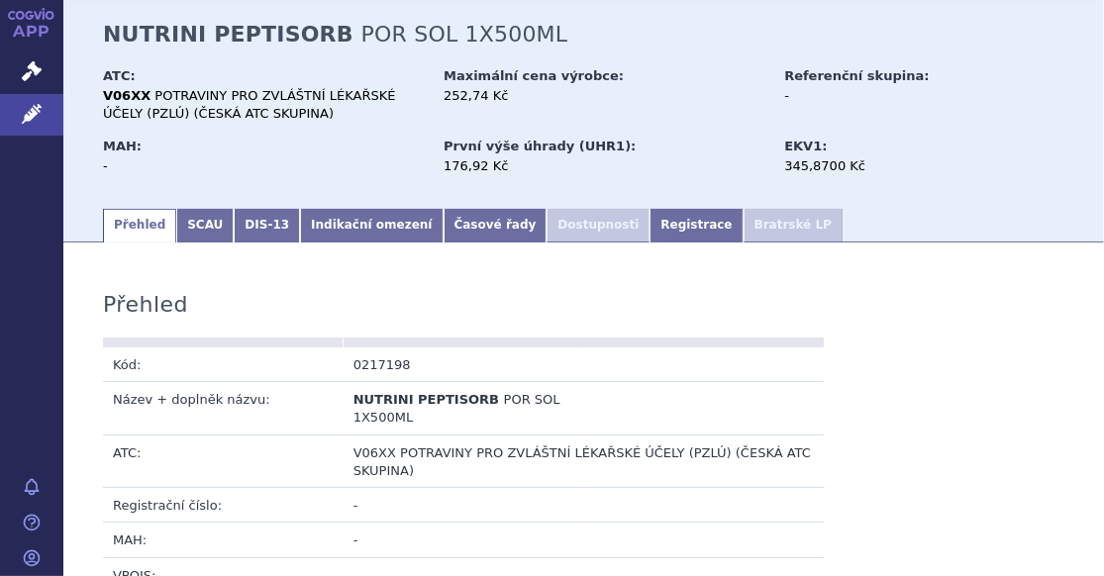
scroll to position [198, 0]
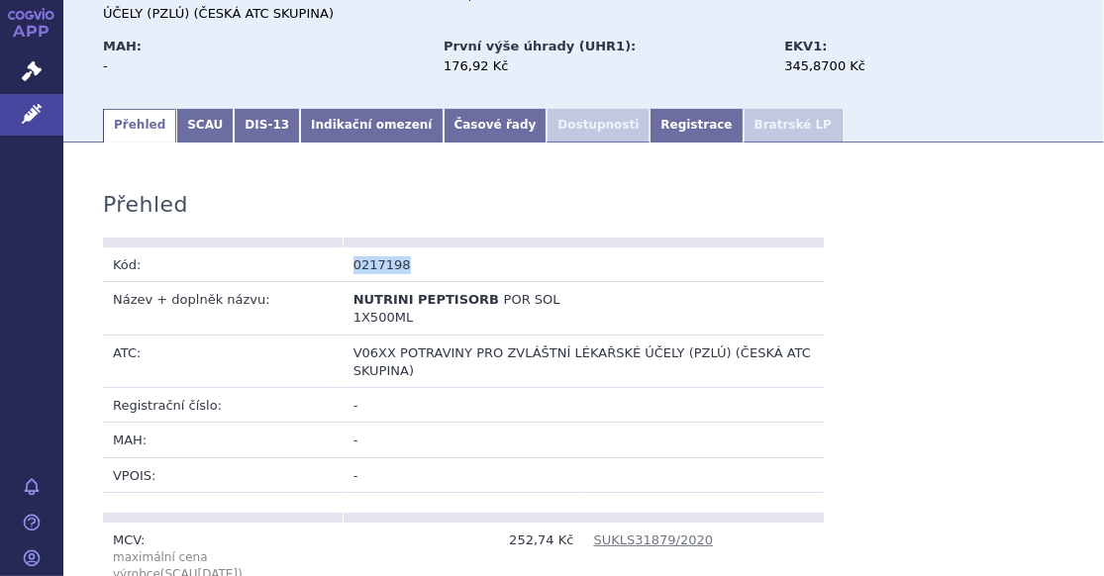
drag, startPoint x: 346, startPoint y: 262, endPoint x: 401, endPoint y: 261, distance: 54.5
click at [401, 261] on td "0217198" at bounding box center [464, 264] width 241 height 35
copy td "0217198"
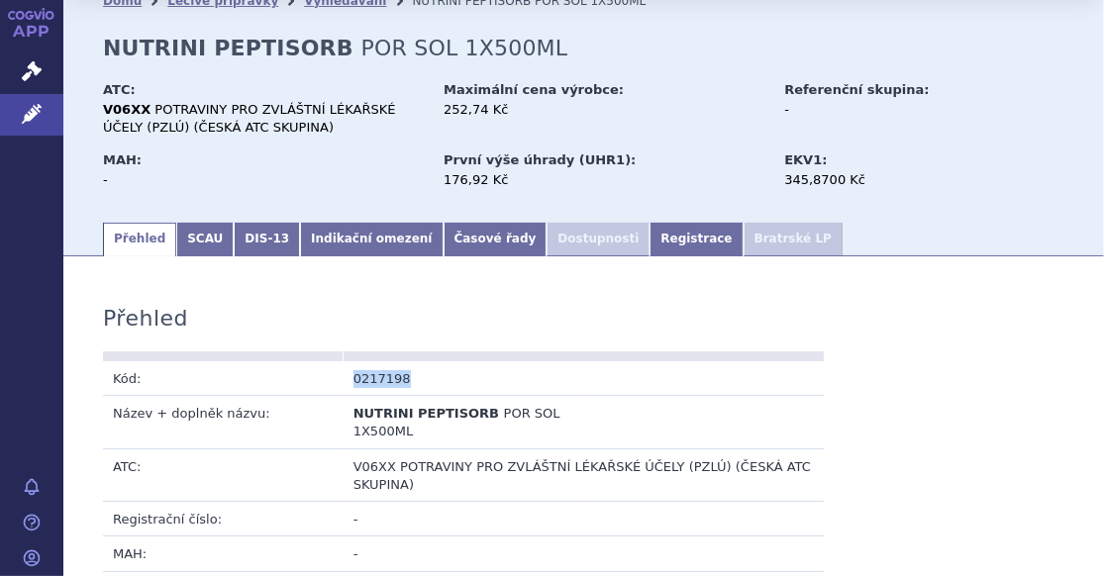
scroll to position [0, 0]
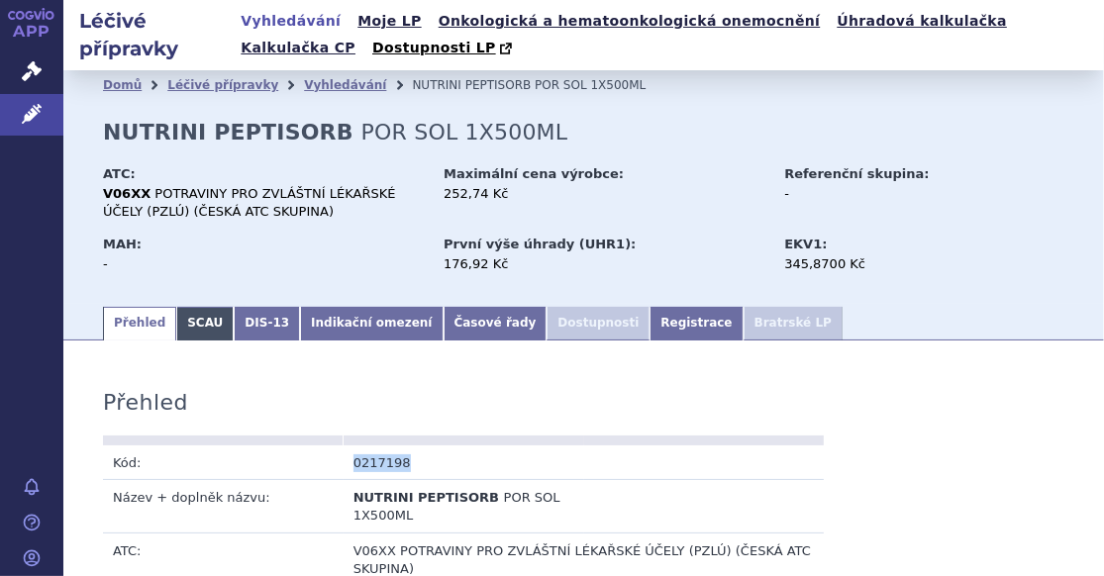
click at [196, 315] on link "SCAU" at bounding box center [204, 324] width 57 height 34
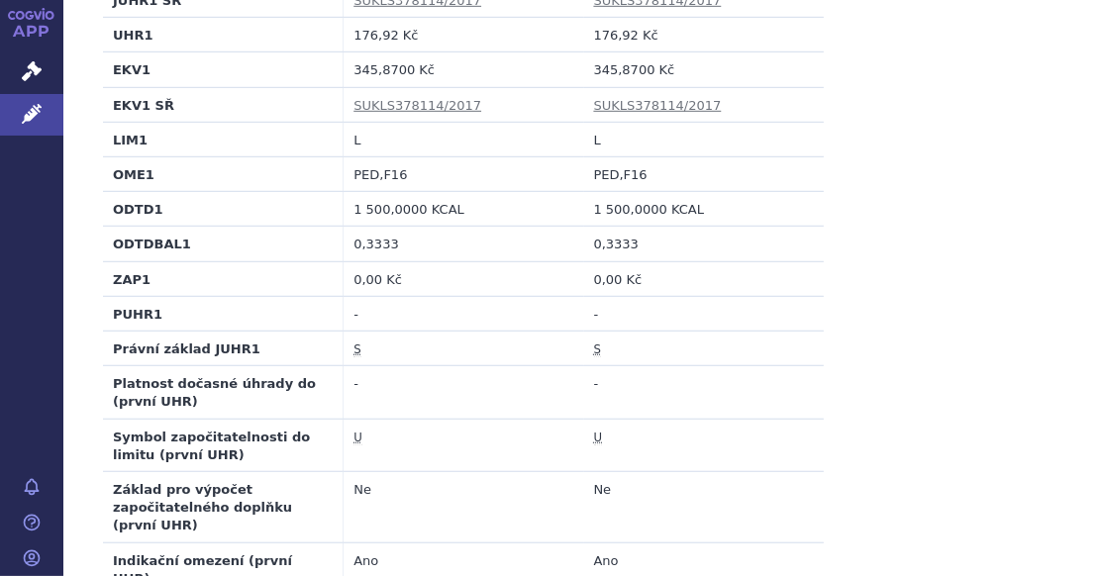
scroll to position [743, 0]
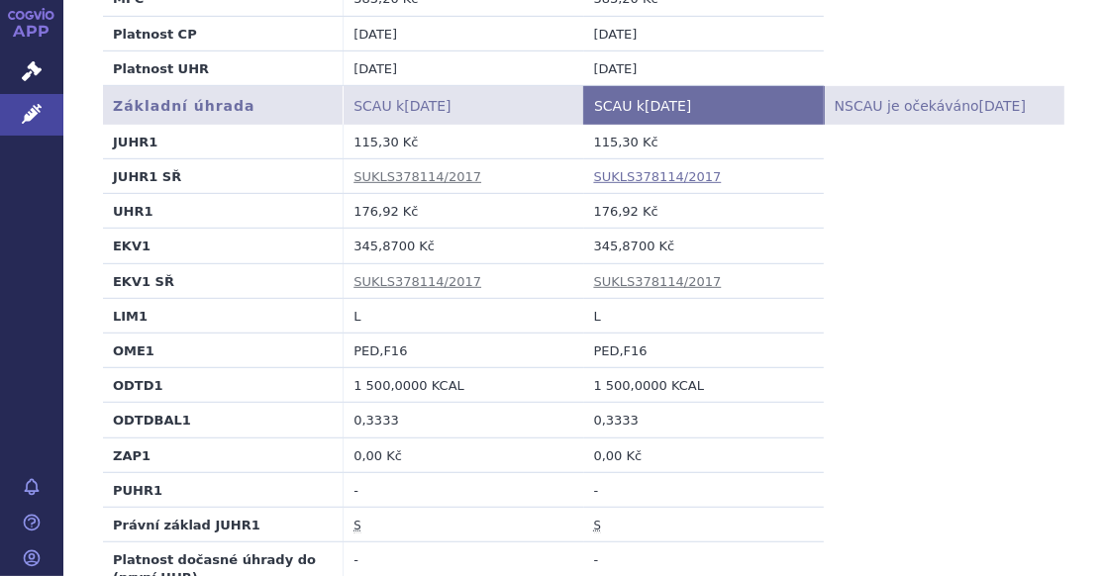
click at [625, 173] on link "SUKLS378114/2017" at bounding box center [658, 176] width 128 height 15
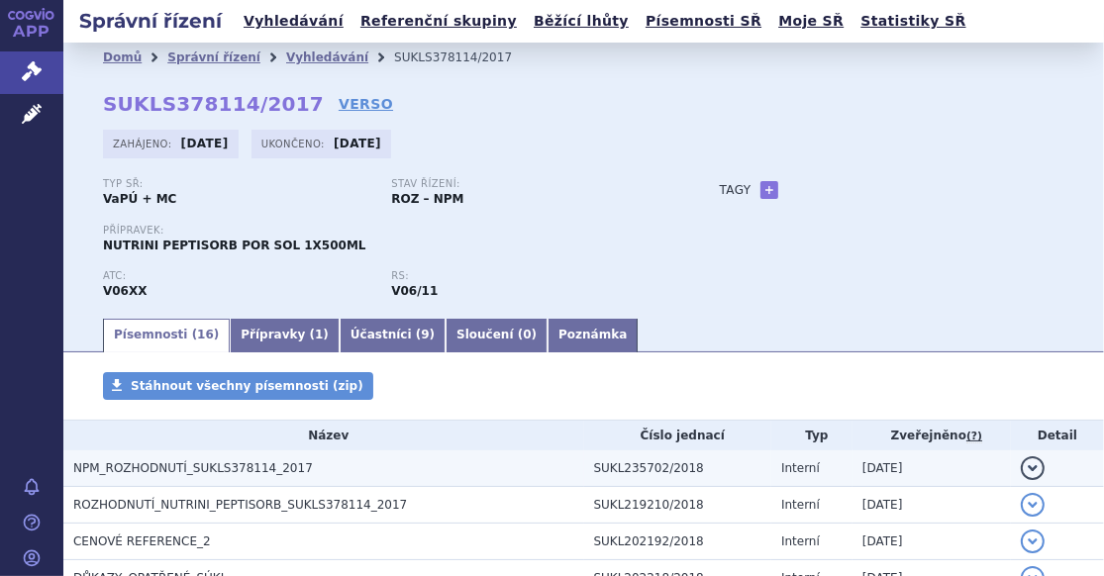
click at [174, 469] on span "NPM_ROZHODNUTÍ_SUKLS378114_2017" at bounding box center [193, 468] width 240 height 14
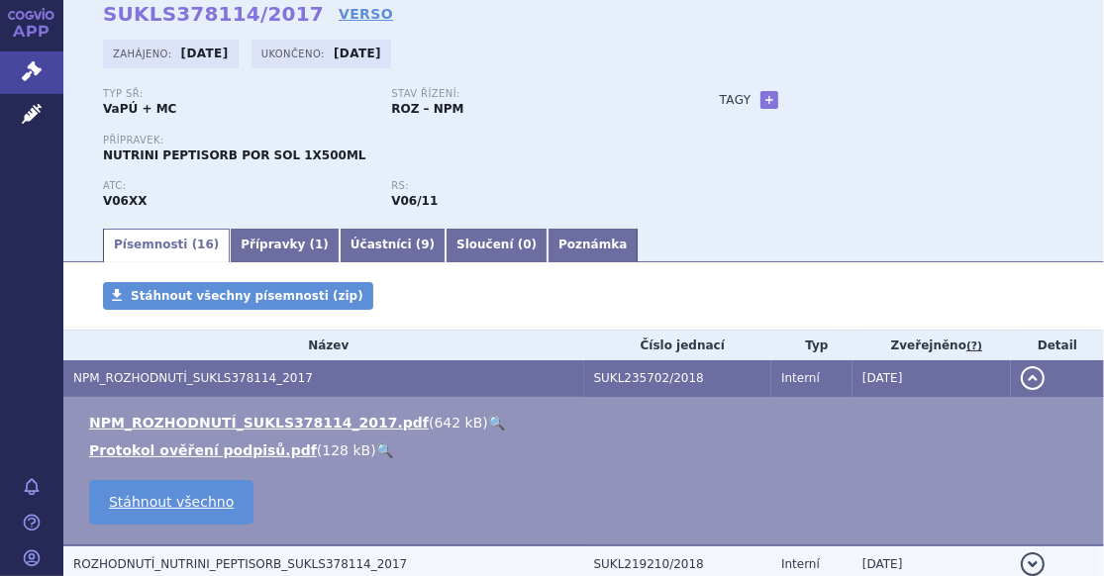
scroll to position [198, 0]
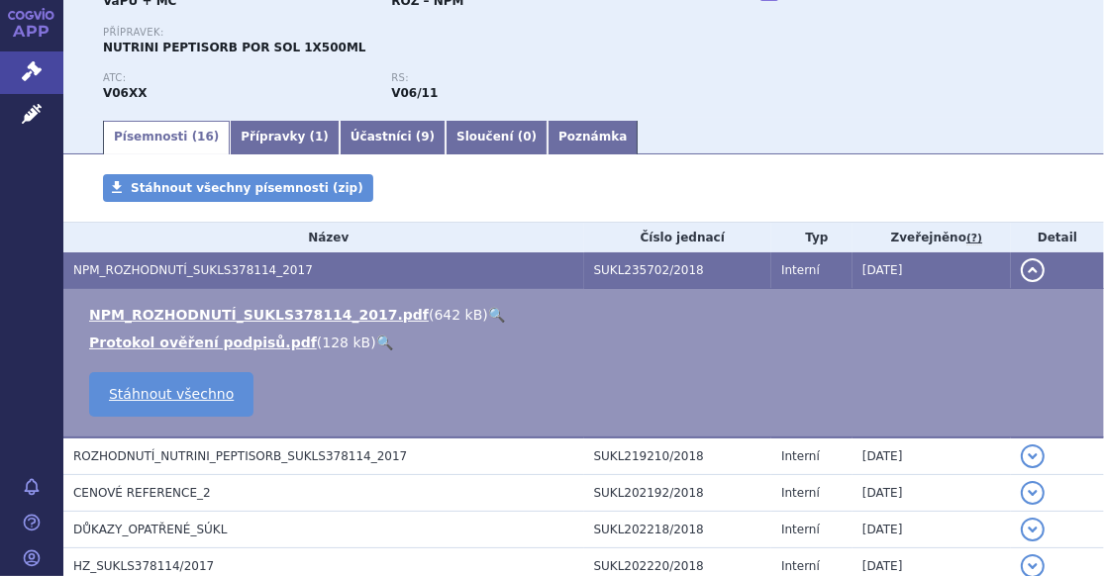
click at [234, 297] on td "NPM_ROZHODNUTÍ_SUKLS378114_2017.pdf ( 642 kB ) 🔍 Protokol ověření podpisů.pdf (…" at bounding box center [583, 363] width 1040 height 149
click at [488, 311] on link "🔍" at bounding box center [496, 315] width 17 height 16
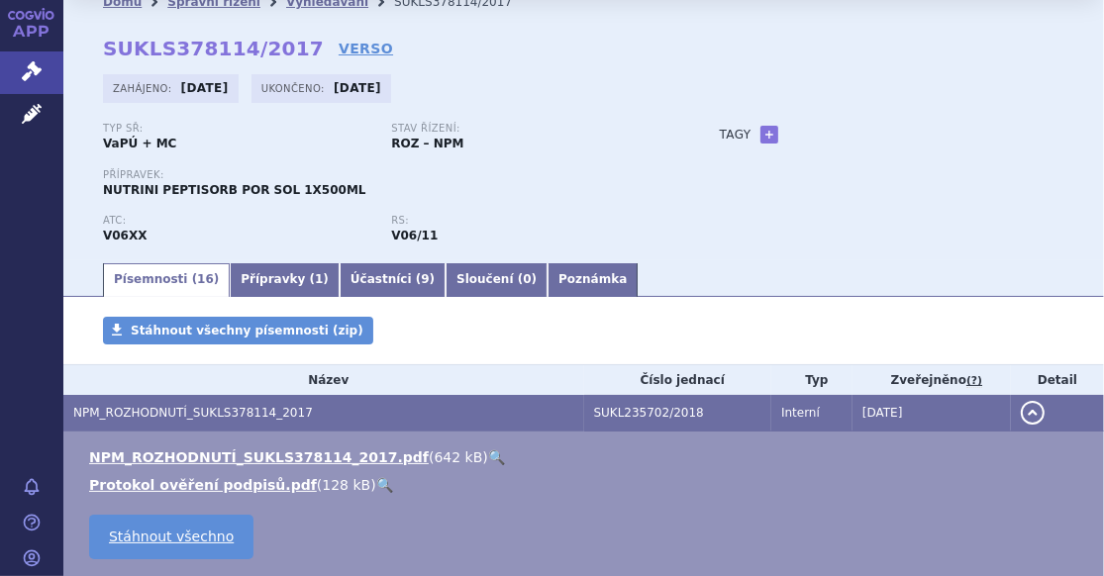
scroll to position [0, 0]
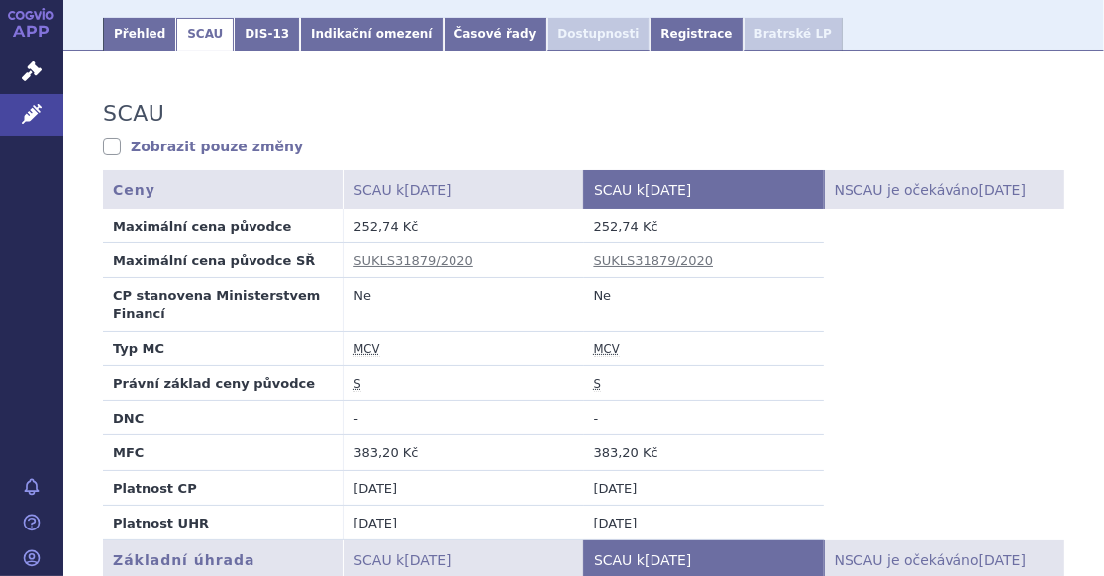
scroll to position [297, 0]
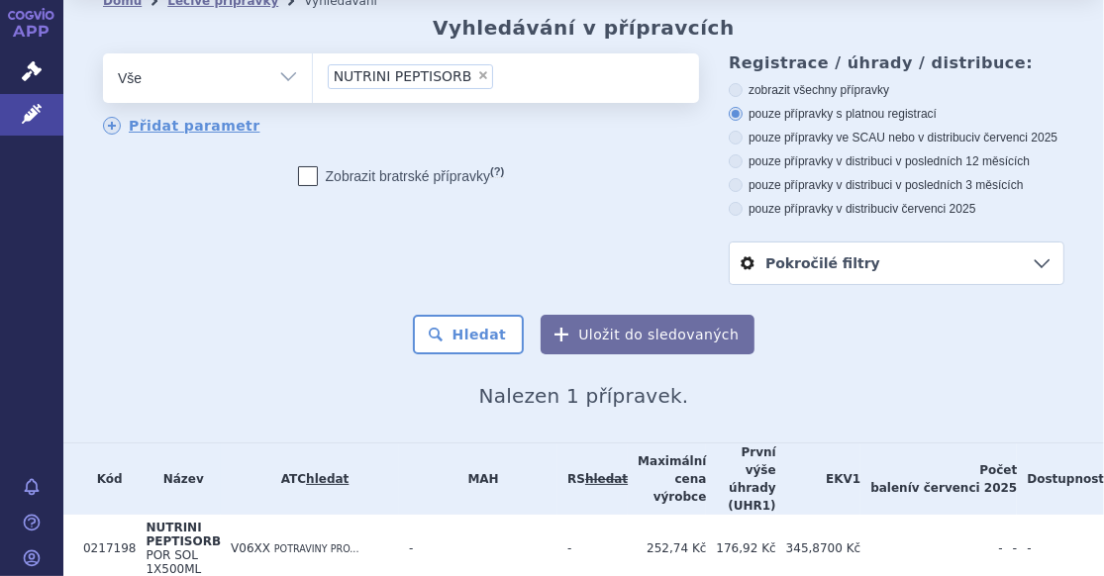
scroll to position [138, 0]
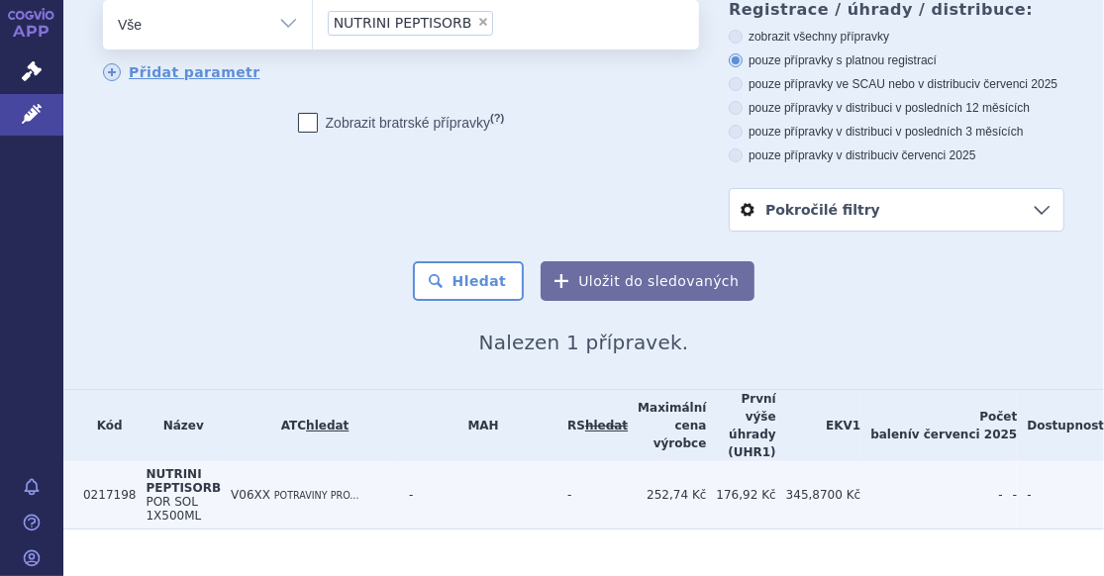
click at [171, 467] on span "NUTRINI PEPTISORB" at bounding box center [183, 481] width 75 height 28
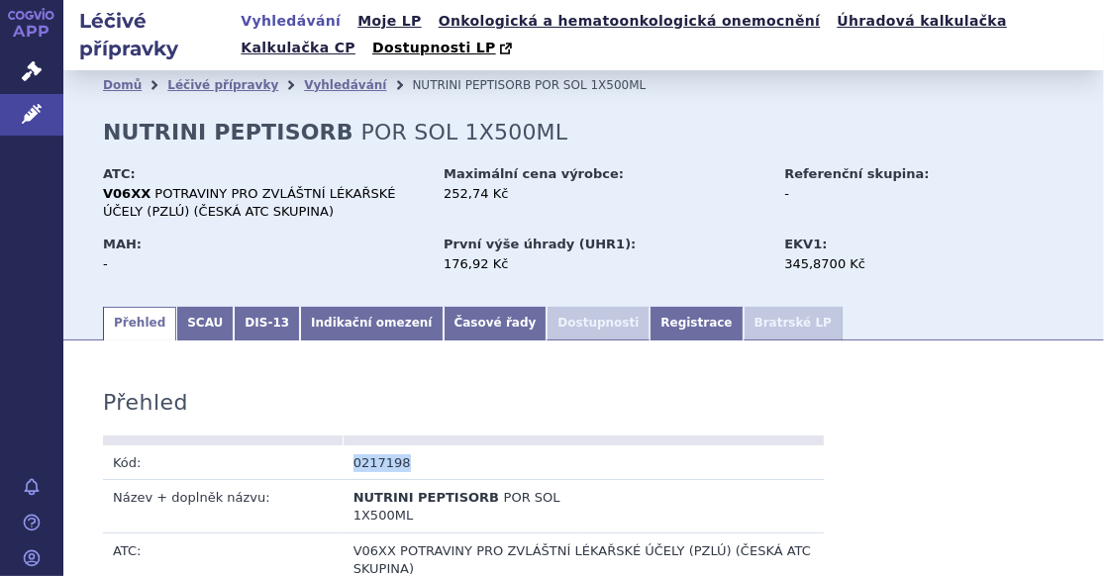
drag, startPoint x: 347, startPoint y: 466, endPoint x: 410, endPoint y: 469, distance: 62.4
click at [410, 469] on td "0217198" at bounding box center [464, 462] width 241 height 35
copy td "0217198"
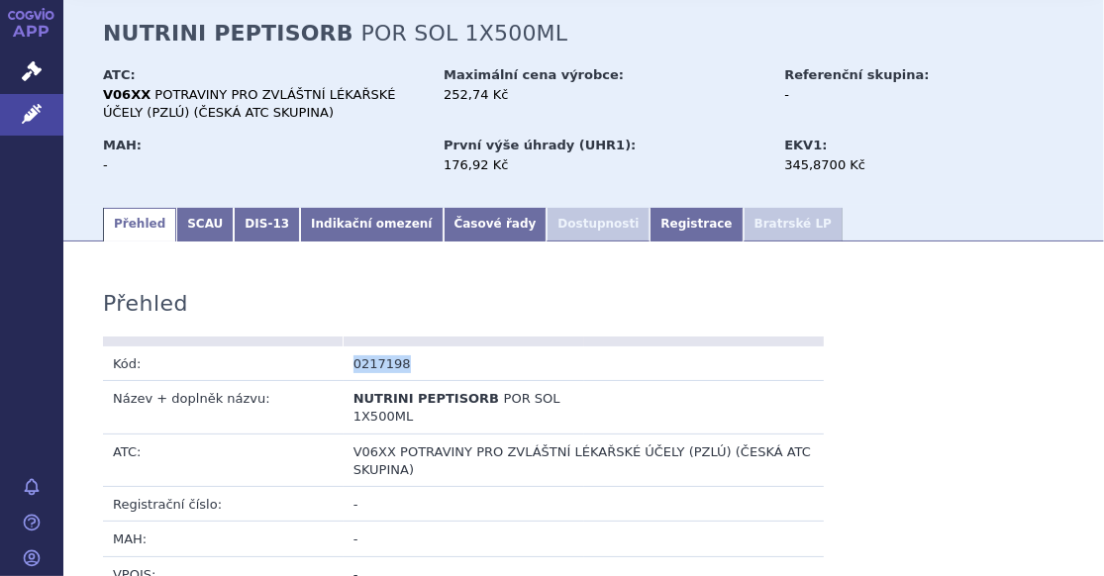
scroll to position [198, 0]
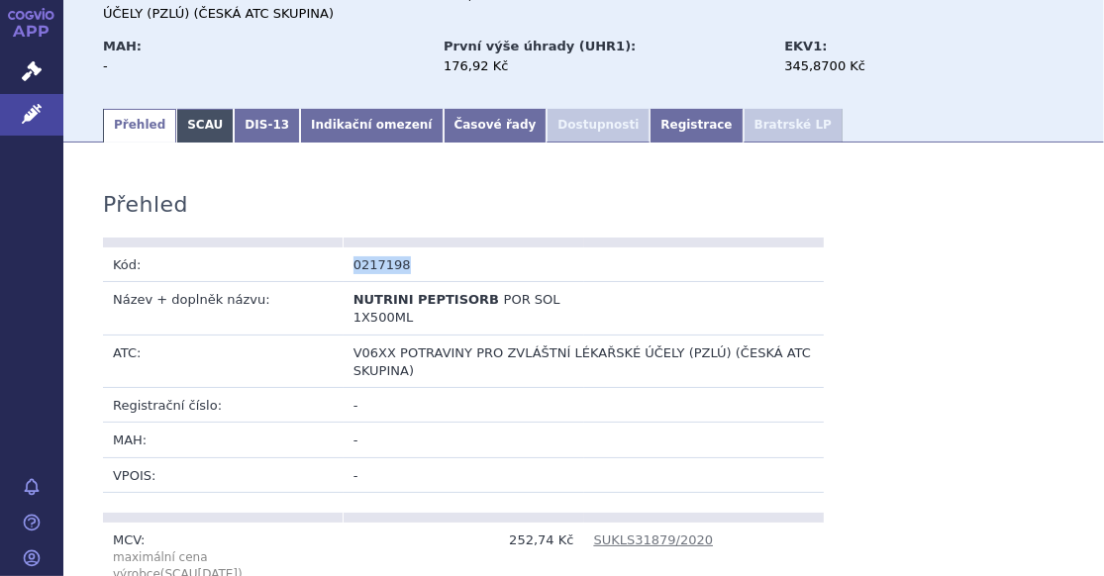
click at [195, 120] on link "SCAU" at bounding box center [204, 126] width 57 height 34
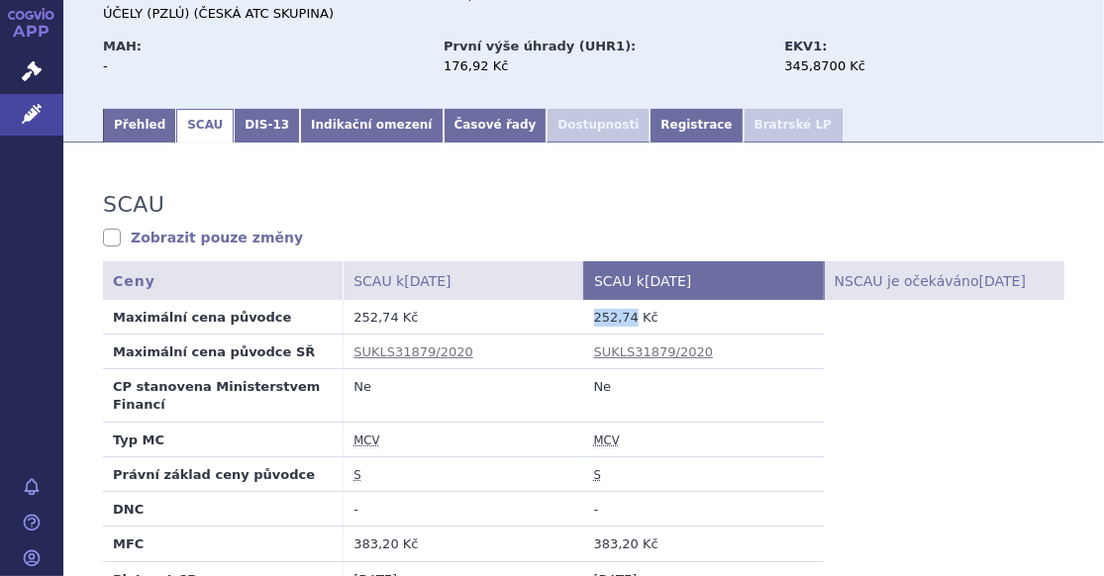
drag, startPoint x: 585, startPoint y: 318, endPoint x: 623, endPoint y: 328, distance: 38.9
click at [623, 328] on td "252,74 Kč" at bounding box center [704, 317] width 241 height 35
copy td "252,74"
